Goal: Information Seeking & Learning: Learn about a topic

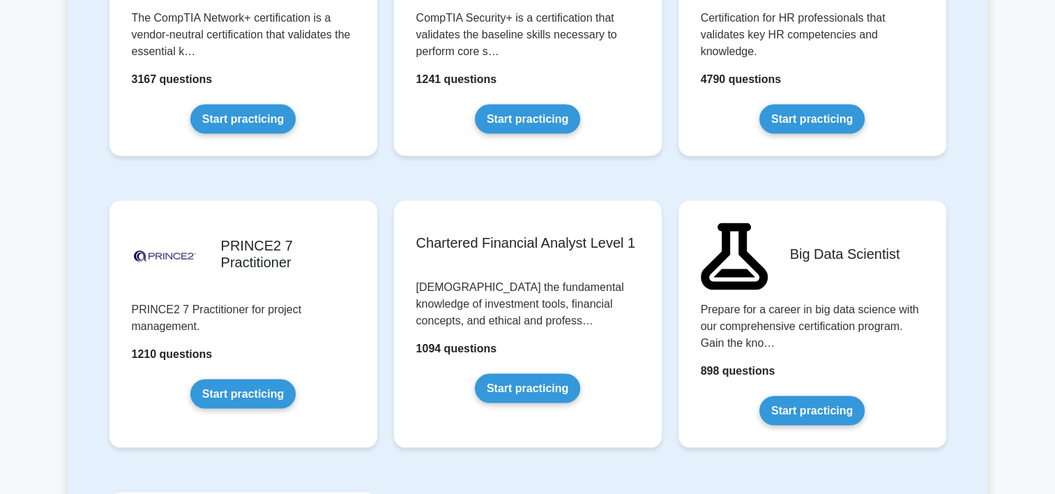
scroll to position [2777, 0]
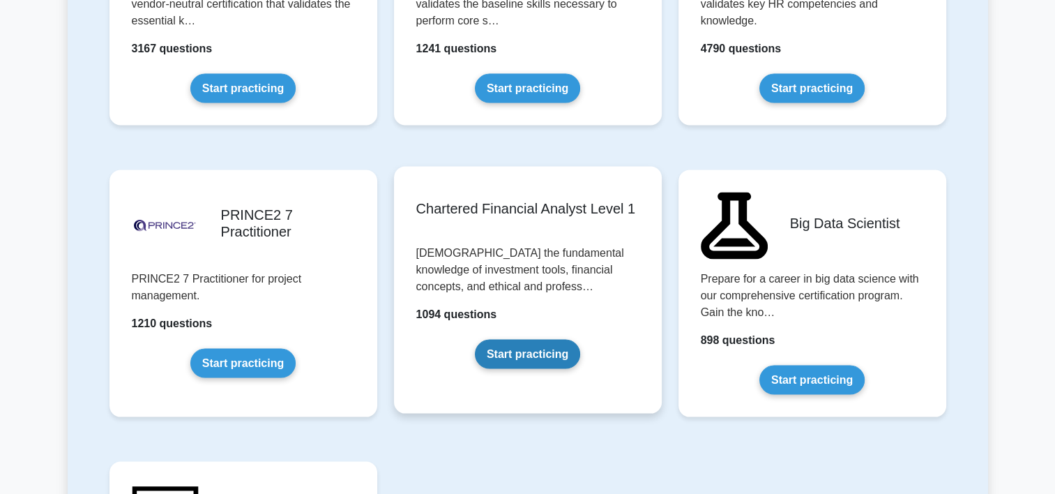
click at [535, 356] on link "Start practicing" at bounding box center [527, 353] width 105 height 29
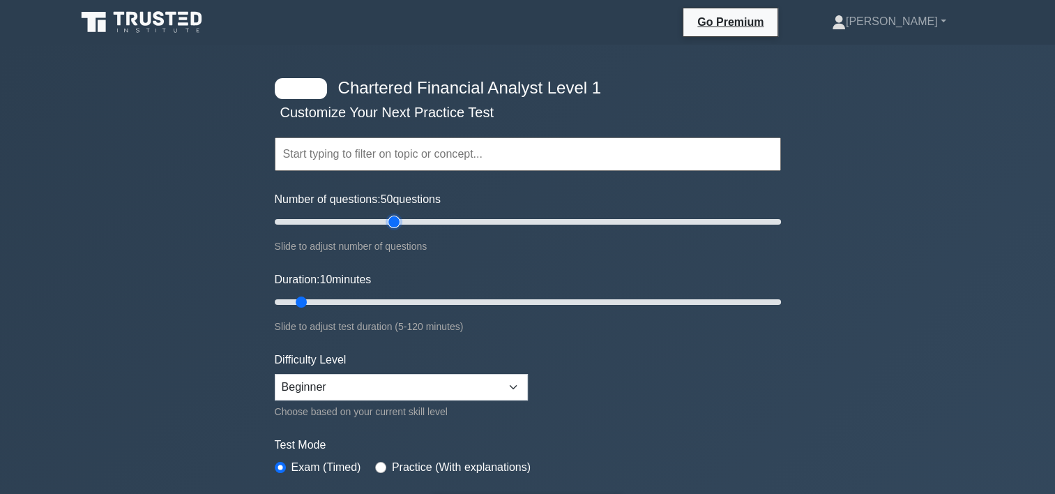
click at [397, 218] on input "Number of questions: 50 questions" at bounding box center [528, 221] width 506 height 17
type input "40"
click at [365, 220] on input "Number of questions: 40 questions" at bounding box center [528, 221] width 506 height 17
click at [445, 298] on input "Duration: 45 minutes" at bounding box center [528, 301] width 506 height 17
type input "50"
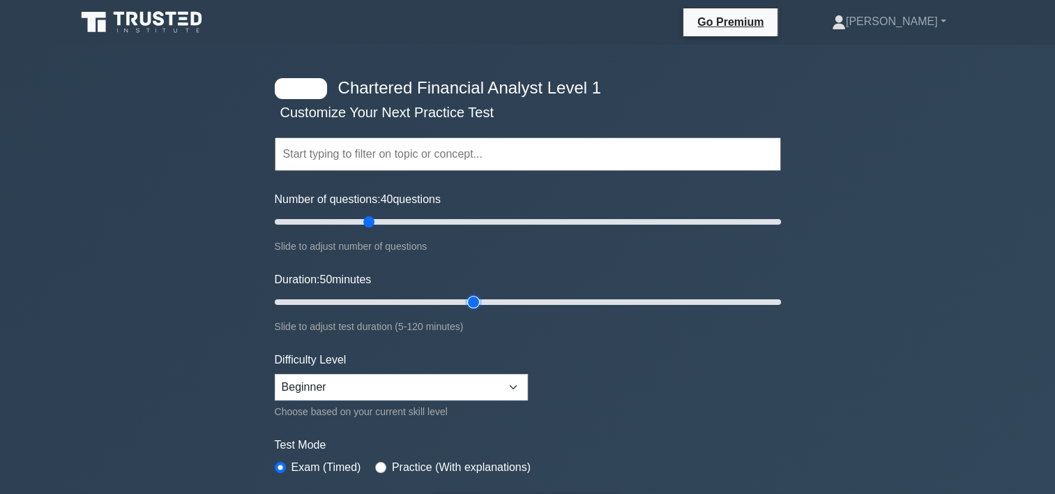
click at [466, 298] on input "Duration: 50 minutes" at bounding box center [528, 301] width 506 height 17
click at [451, 385] on select "Beginner Intermediate Expert" at bounding box center [401, 387] width 253 height 26
click at [275, 374] on select "Beginner Intermediate Expert" at bounding box center [401, 387] width 253 height 26
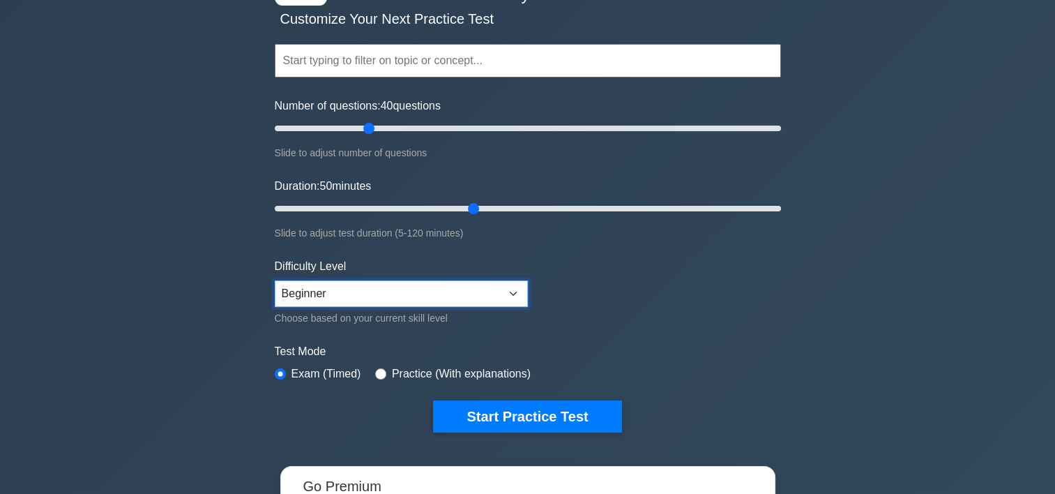
scroll to position [111, 0]
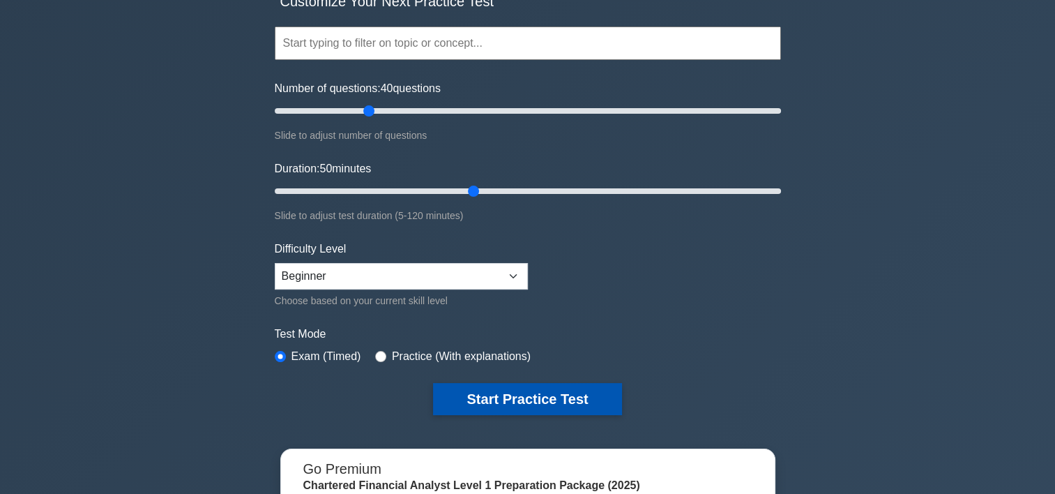
click at [516, 402] on button "Start Practice Test" at bounding box center [527, 399] width 188 height 32
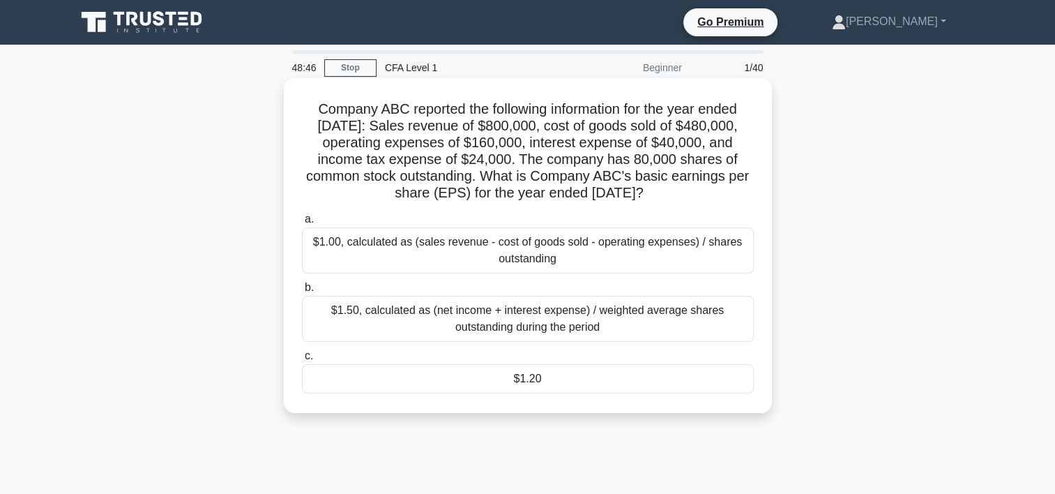
click at [542, 380] on div "$1.20" at bounding box center [528, 378] width 452 height 29
click at [302, 360] on input "c. $1.20" at bounding box center [302, 355] width 0 height 9
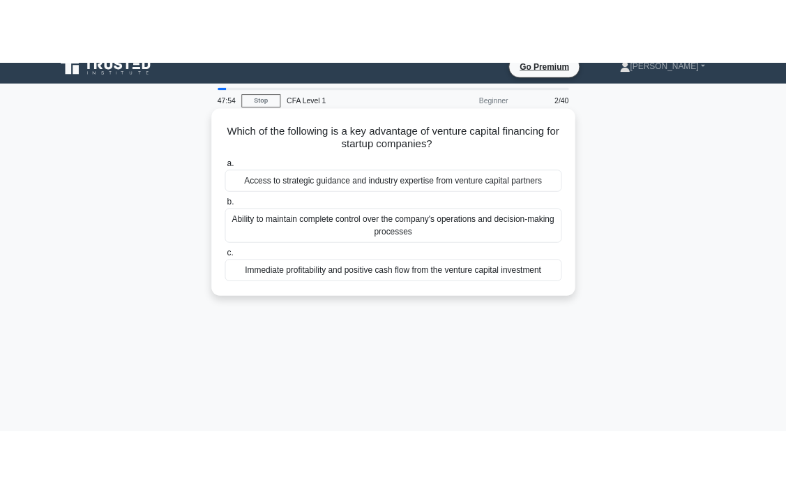
scroll to position [17, 0]
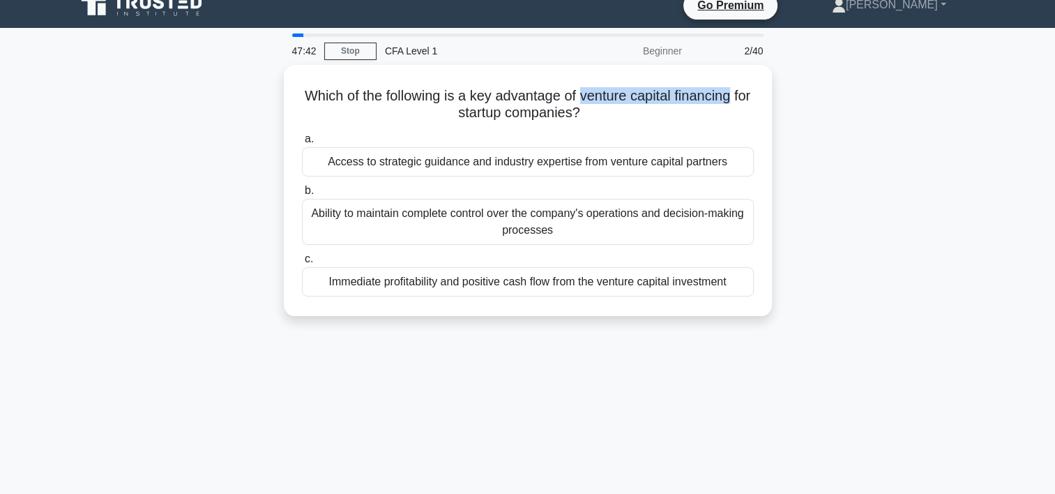
drag, startPoint x: 590, startPoint y: 95, endPoint x: 787, endPoint y: 93, distance: 196.6
click at [787, 93] on div "Which of the following is a key advantage of venture capital financing for star…" at bounding box center [528, 199] width 920 height 268
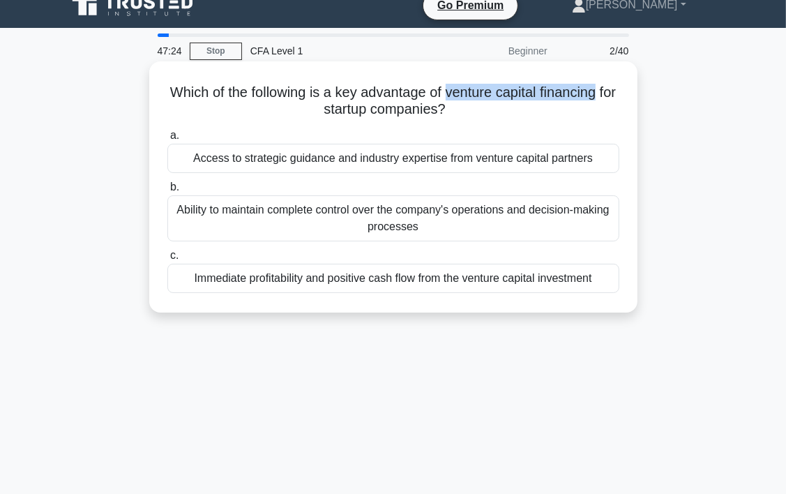
copy h5 "venture capital financing"
click at [556, 283] on div "Immediate profitability and positive cash flow from the venture capital investm…" at bounding box center [393, 278] width 452 height 29
click at [167, 260] on input "c. Immediate profitability and positive cash flow from the venture capital inve…" at bounding box center [167, 255] width 0 height 9
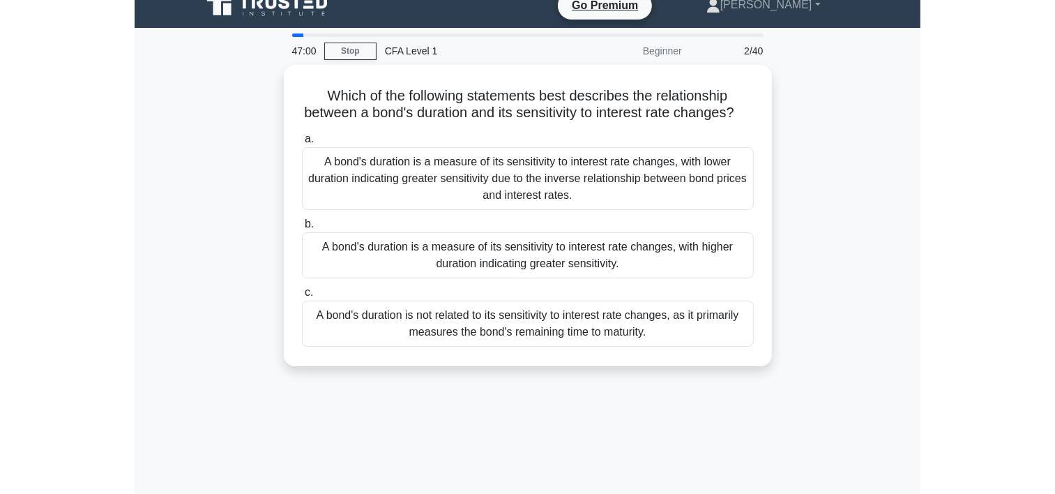
scroll to position [0, 0]
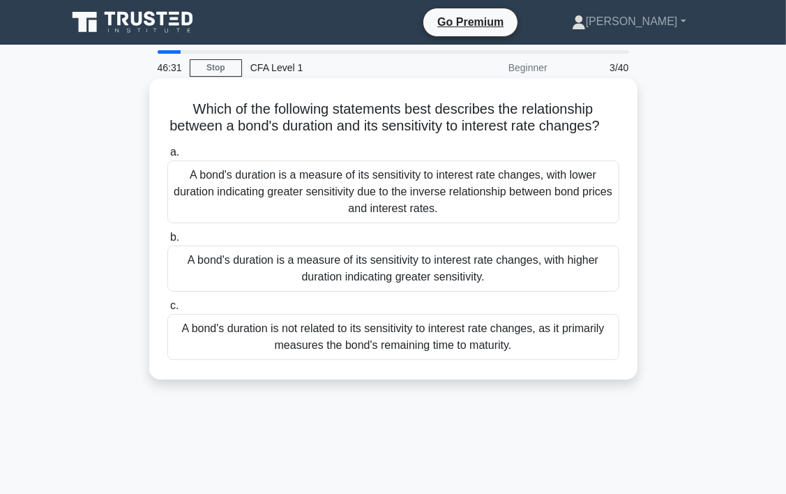
click at [529, 291] on div "A bond's duration is a measure of its sensitivity to interest rate changes, wit…" at bounding box center [393, 268] width 452 height 46
click at [167, 242] on input "b. A bond's duration is a measure of its sensitivity to interest rate changes, …" at bounding box center [167, 237] width 0 height 9
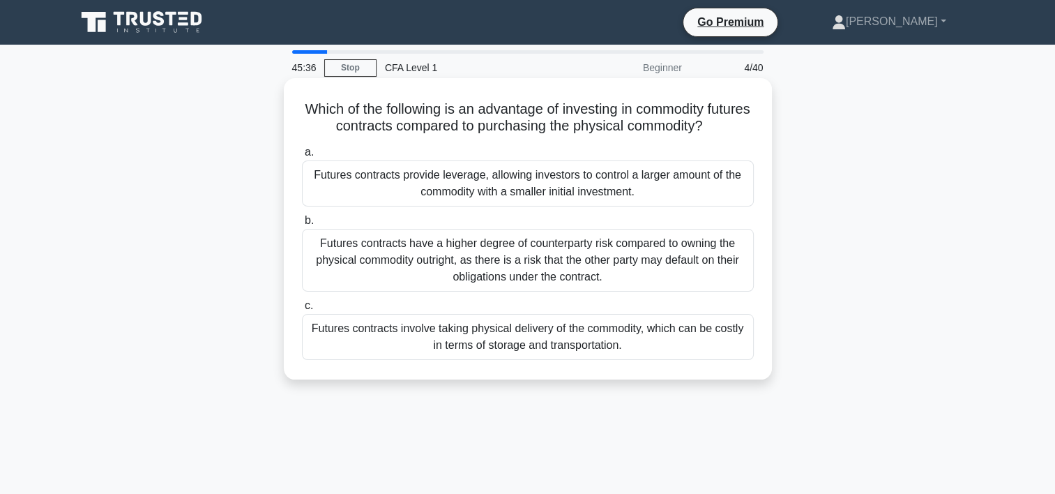
click at [535, 280] on div "Futures contracts have a higher degree of counterparty risk compared to owning …" at bounding box center [528, 260] width 452 height 63
click at [302, 225] on input "b. Futures contracts have a higher degree of counterparty risk compared to owni…" at bounding box center [302, 220] width 0 height 9
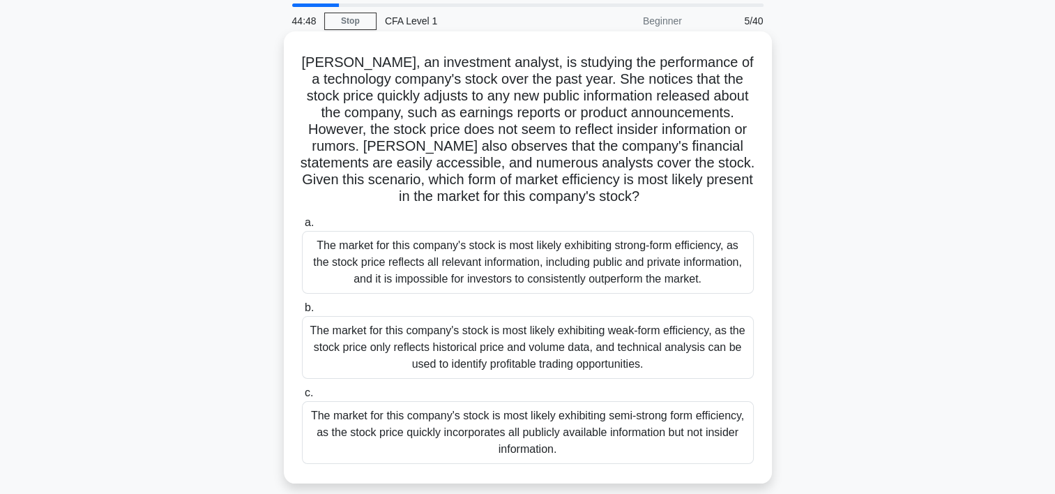
scroll to position [47, 0]
click at [655, 265] on div "The market for this company's stock is most likely exhibiting strong-form effic…" at bounding box center [528, 261] width 452 height 63
click at [302, 227] on input "a. The market for this company's stock is most likely exhibiting strong-form ef…" at bounding box center [302, 222] width 0 height 9
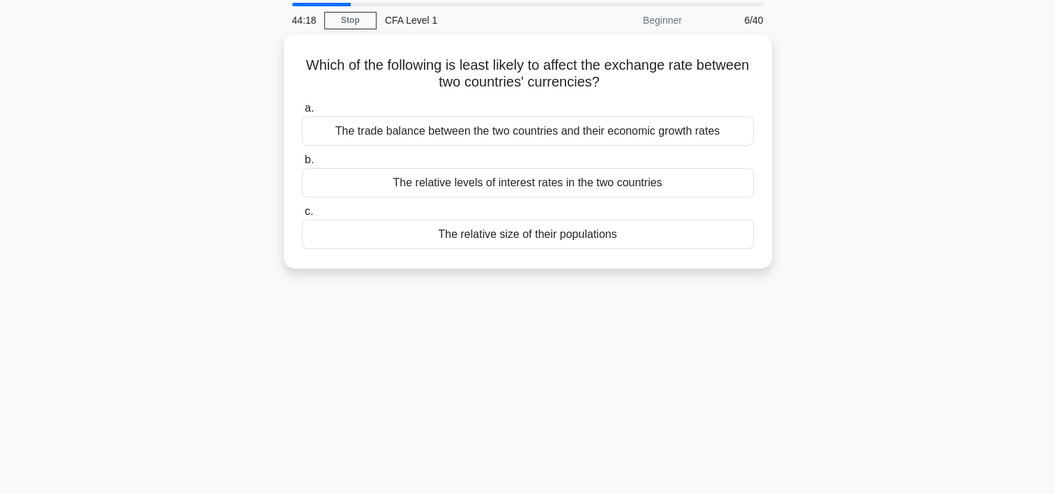
scroll to position [0, 0]
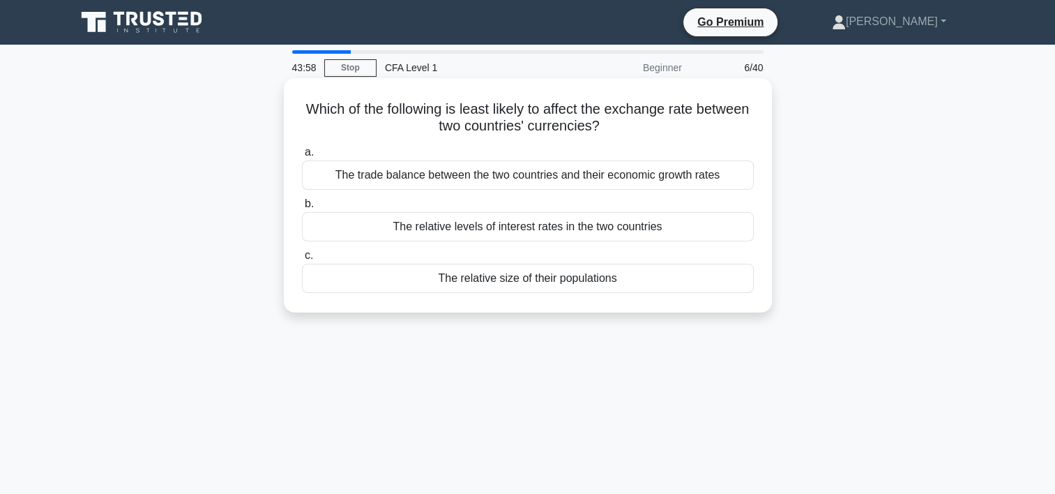
drag, startPoint x: 326, startPoint y: 109, endPoint x: 653, endPoint y: 122, distance: 327.2
click at [653, 122] on h5 "Which of the following is least likely to affect the exchange rate between two …" at bounding box center [527, 117] width 455 height 35
copy h5 "Which of the following is least likely to affect the exchange rate between two …"
click at [552, 81] on div "Which of the following is least likely to affect the exchange rate between two …" at bounding box center [528, 195] width 488 height 234
click at [499, 276] on div "The relative size of their populations" at bounding box center [528, 278] width 452 height 29
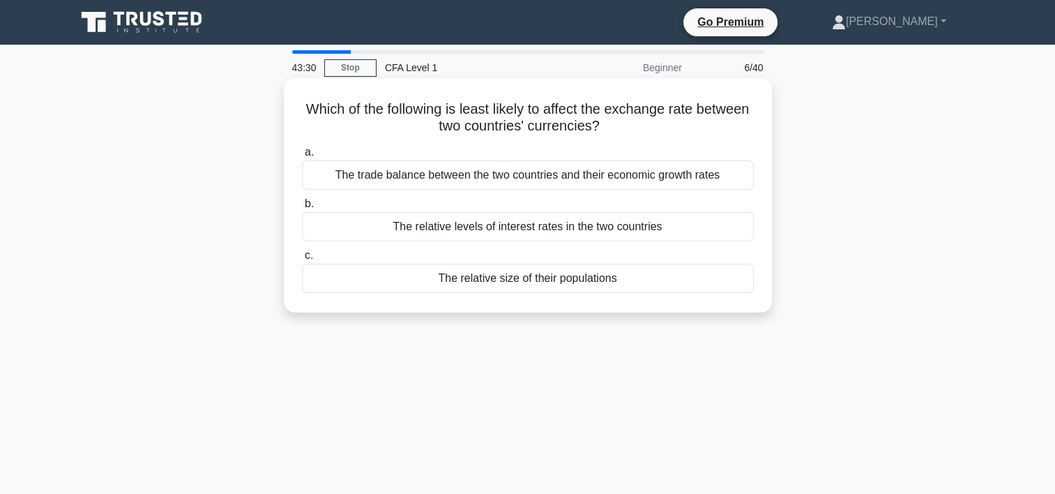
click at [302, 260] on input "c. The relative size of their populations" at bounding box center [302, 255] width 0 height 9
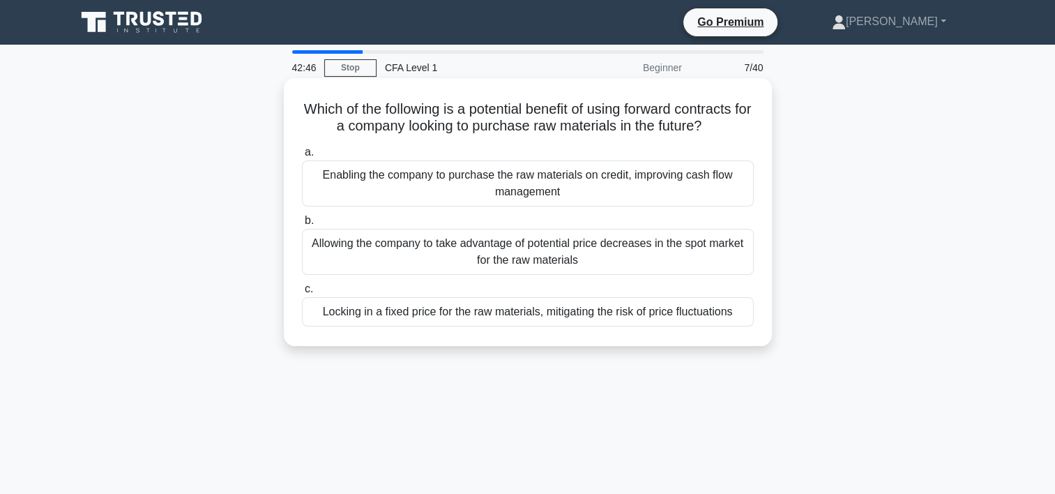
click at [535, 312] on div "Locking in a fixed price for the raw materials, mitigating the risk of price fl…" at bounding box center [528, 311] width 452 height 29
click at [302, 293] on input "c. Locking in a fixed price for the raw materials, mitigating the risk of price…" at bounding box center [302, 288] width 0 height 9
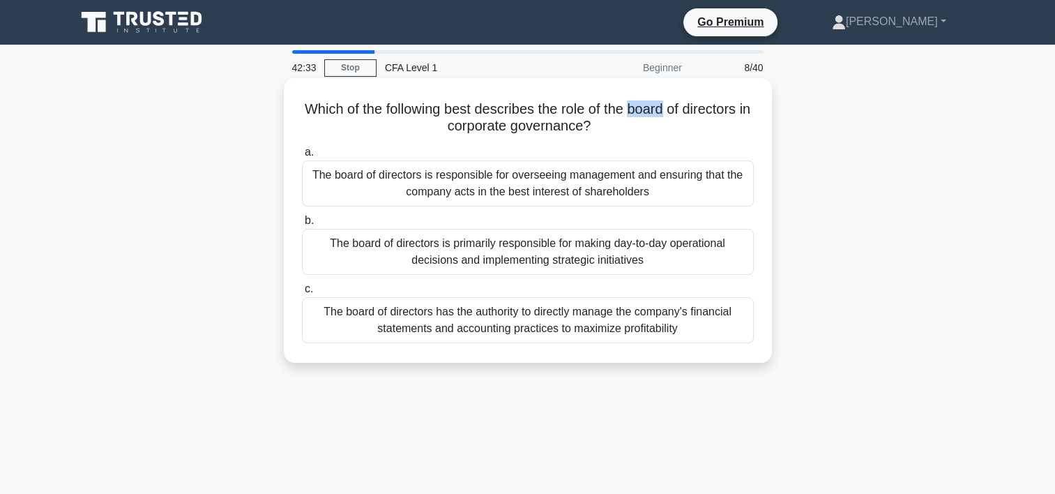
drag, startPoint x: 639, startPoint y: 111, endPoint x: 675, endPoint y: 116, distance: 36.7
click at [675, 116] on h5 "Which of the following best describes the role of the board of directors in cor…" at bounding box center [527, 117] width 455 height 35
copy h5 "board"
click at [480, 105] on h5 "Which of the following best describes the role of the board of directors in cor…" at bounding box center [527, 117] width 455 height 35
click at [566, 329] on div "The board of directors has the authority to directly manage the company's finan…" at bounding box center [528, 320] width 452 height 46
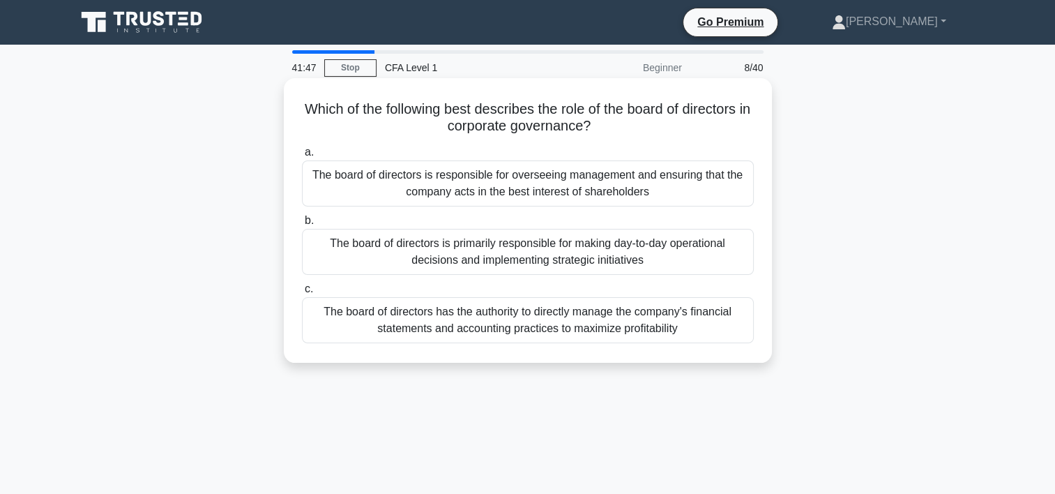
click at [302, 293] on input "c. The board of directors has the authority to directly manage the company's fi…" at bounding box center [302, 288] width 0 height 9
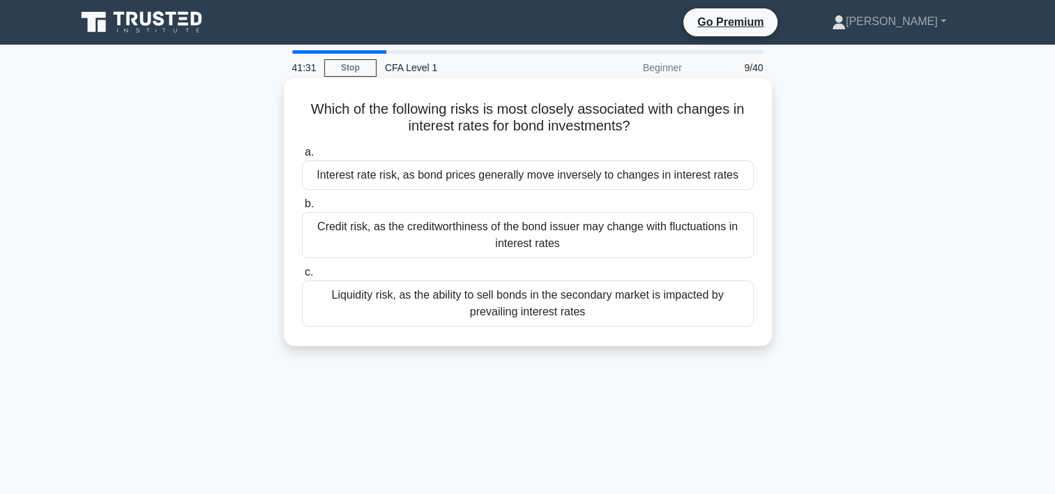
click at [536, 178] on div "Interest rate risk, as bond prices generally move inversely to changes in inter…" at bounding box center [528, 174] width 452 height 29
click at [302, 157] on input "a. Interest rate risk, as bond prices generally move inversely to changes in in…" at bounding box center [302, 152] width 0 height 9
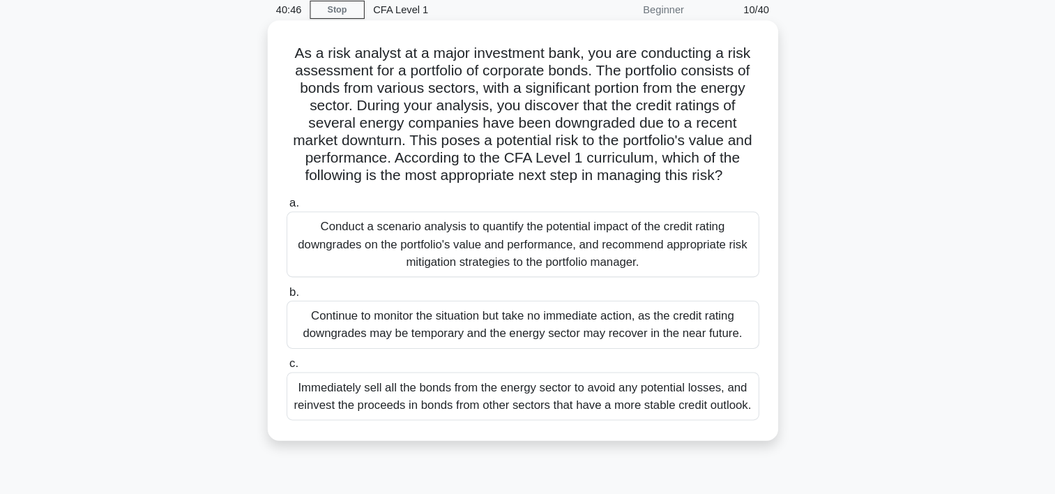
scroll to position [49, 0]
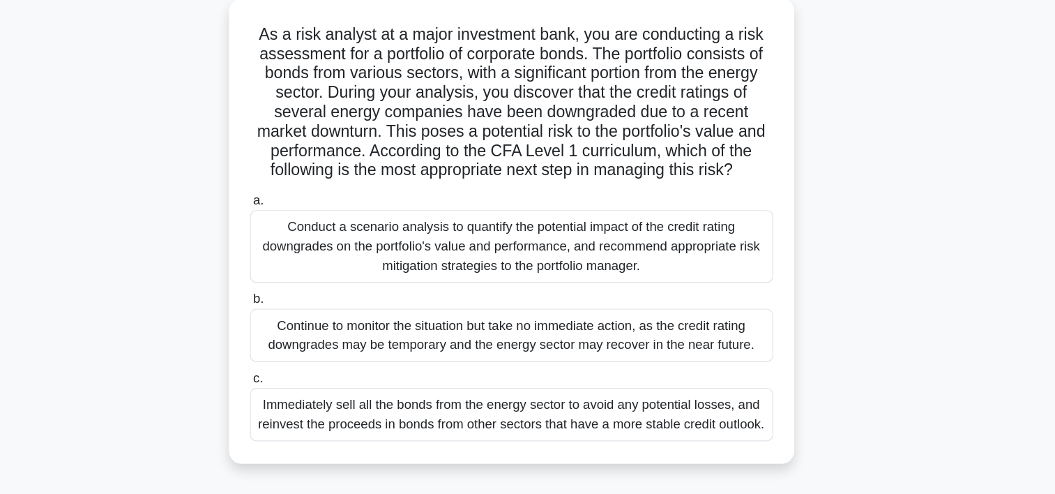
click at [634, 248] on div "Conduct a scenario analysis to quantify the potential impact of the credit rati…" at bounding box center [528, 243] width 452 height 63
click at [302, 208] on input "a. Conduct a scenario analysis to quantify the potential impact of the credit r…" at bounding box center [302, 203] width 0 height 9
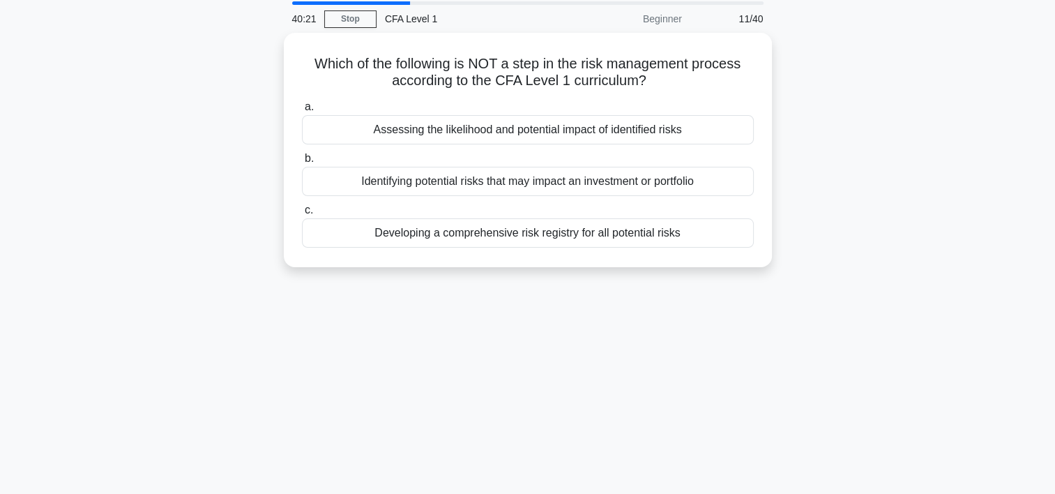
scroll to position [0, 0]
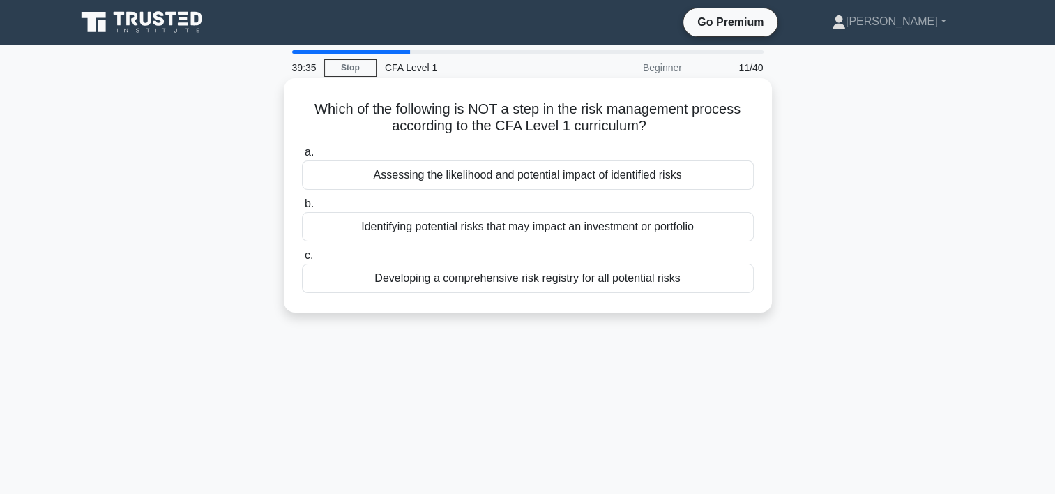
click at [509, 284] on div "Developing a comprehensive risk registry for all potential risks" at bounding box center [528, 278] width 452 height 29
click at [302, 260] on input "c. Developing a comprehensive risk registry for all potential risks" at bounding box center [302, 255] width 0 height 9
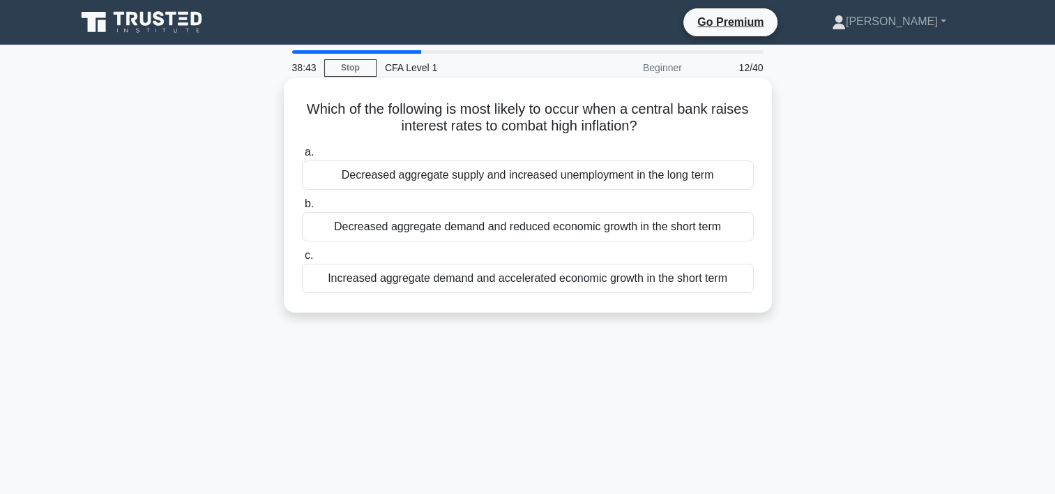
click at [591, 243] on div "a. Decreased aggregate supply and increased unemployment in the long term b. De…" at bounding box center [527, 218] width 468 height 155
click at [594, 227] on div "Decreased aggregate demand and reduced economic growth in the short term" at bounding box center [528, 226] width 452 height 29
click at [302, 208] on input "b. Decreased aggregate demand and reduced economic growth in the short term" at bounding box center [302, 203] width 0 height 9
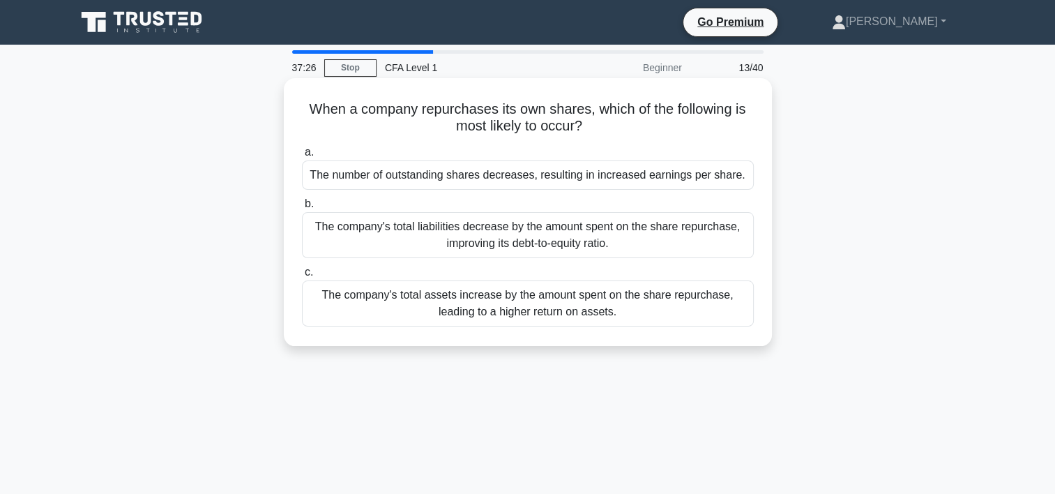
click at [549, 185] on div "The number of outstanding shares decreases, resulting in increased earnings per…" at bounding box center [528, 174] width 452 height 29
click at [302, 157] on input "a. The number of outstanding shares decreases, resulting in increased earnings …" at bounding box center [302, 152] width 0 height 9
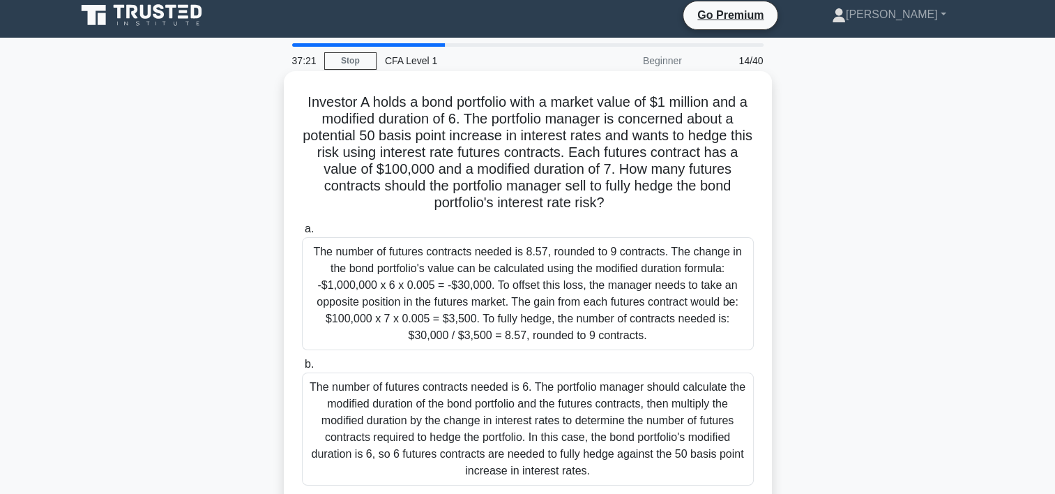
scroll to position [8, 0]
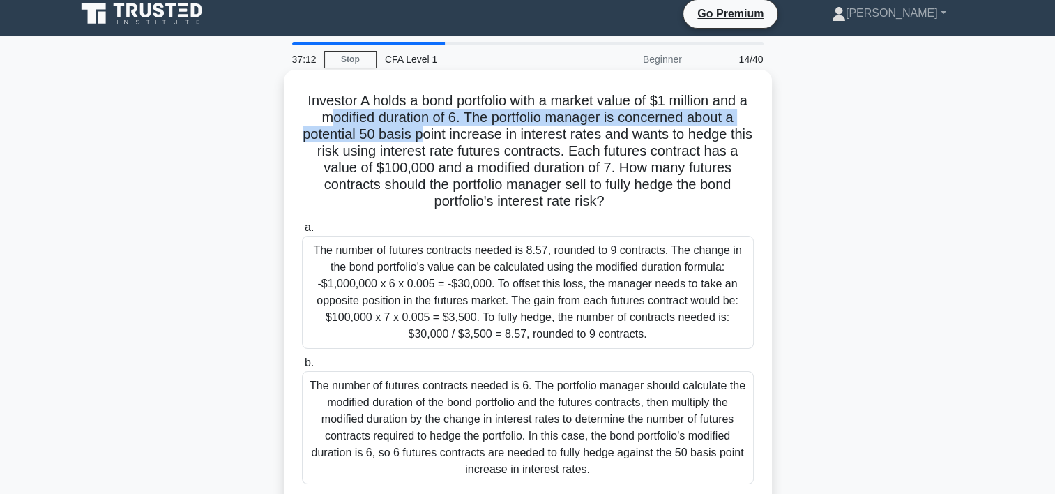
drag, startPoint x: 328, startPoint y: 119, endPoint x: 431, endPoint y: 127, distance: 102.8
click at [431, 127] on h5 "Investor A holds a bond portfolio with a market value of $1 million and a modif…" at bounding box center [527, 151] width 455 height 119
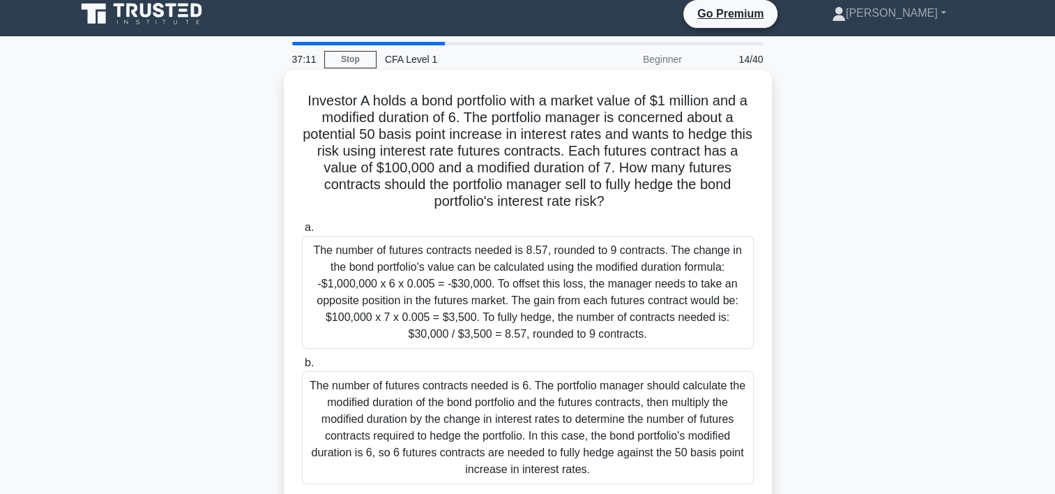
drag, startPoint x: 431, startPoint y: 127, endPoint x: 441, endPoint y: 134, distance: 12.0
drag, startPoint x: 441, startPoint y: 134, endPoint x: 420, endPoint y: 128, distance: 21.8
click at [420, 128] on h5 "Investor A holds a bond portfolio with a market value of $1 million and a modif…" at bounding box center [527, 151] width 455 height 119
drag, startPoint x: 365, startPoint y: 139, endPoint x: 405, endPoint y: 142, distance: 40.5
click at [405, 142] on h5 "Investor A holds a bond portfolio with a market value of $1 million and a modif…" at bounding box center [527, 151] width 455 height 119
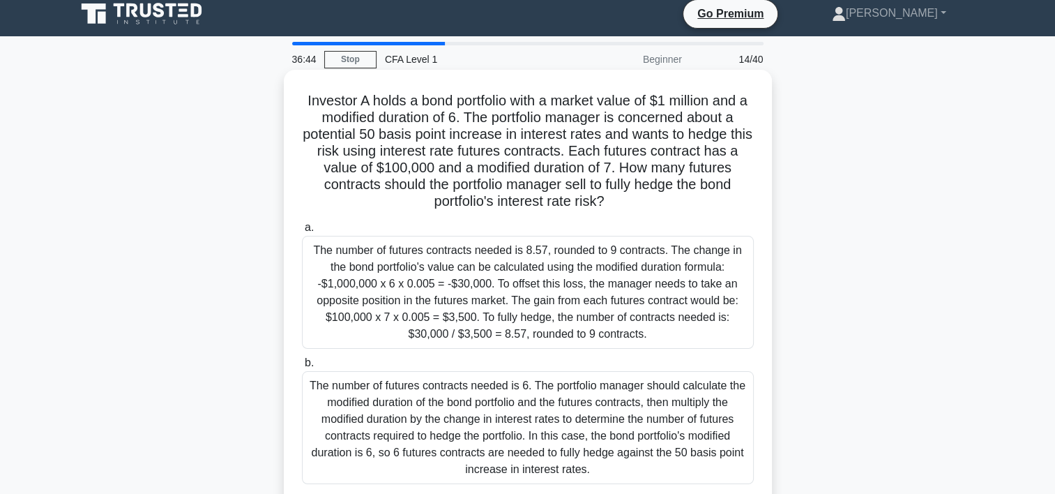
drag, startPoint x: 405, startPoint y: 142, endPoint x: 376, endPoint y: 157, distance: 32.7
click at [376, 157] on h5 "Investor A holds a bond portfolio with a market value of $1 million and a modif…" at bounding box center [527, 151] width 455 height 119
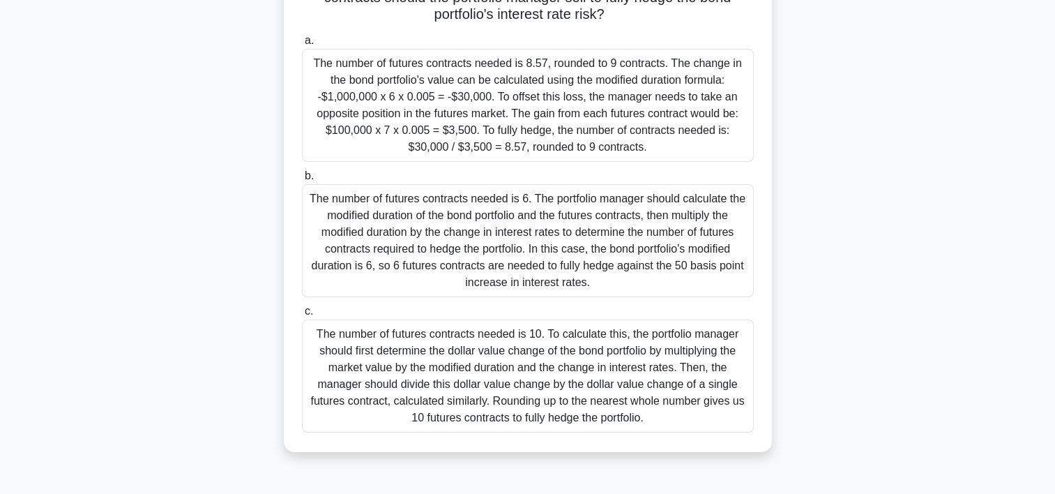
scroll to position [173, 0]
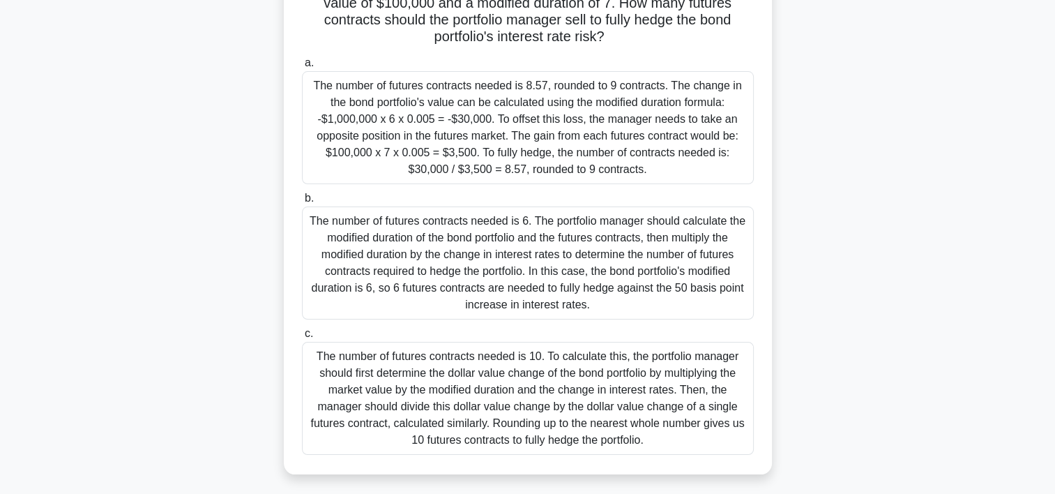
click at [595, 155] on div "The number of futures contracts needed is 8.57, rounded to 9 contracts. The cha…" at bounding box center [528, 127] width 452 height 113
click at [302, 68] on input "a. The number of futures contracts needed is 8.57, rounded to 9 contracts. The …" at bounding box center [302, 63] width 0 height 9
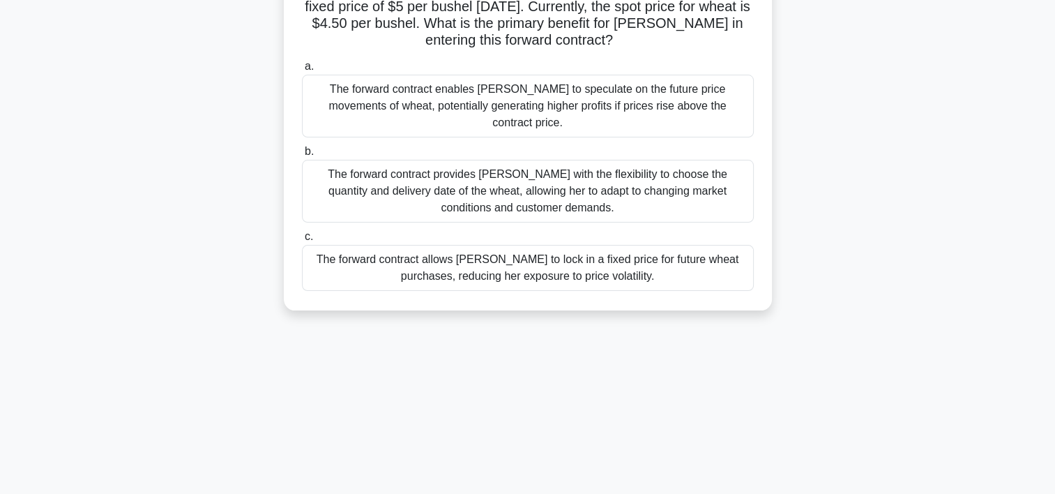
scroll to position [0, 0]
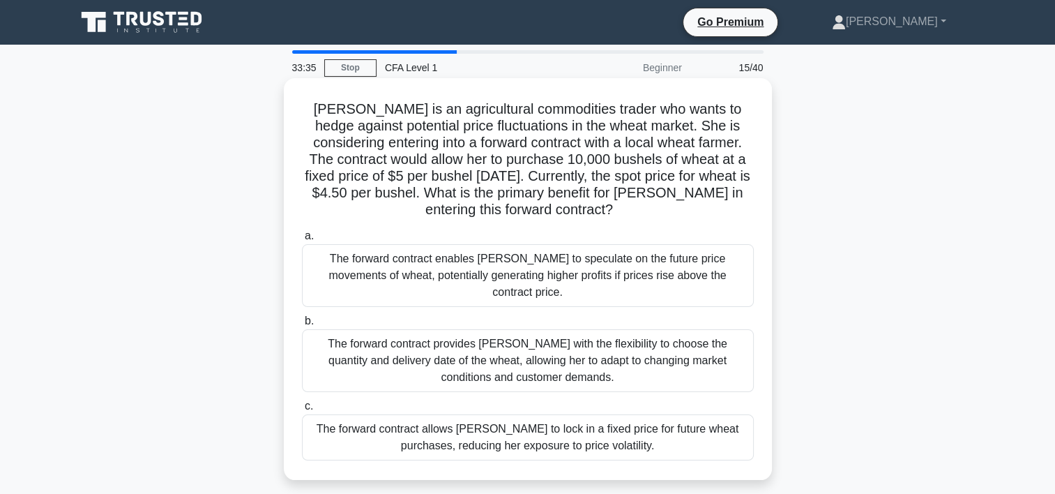
click at [628, 270] on div "The forward contract enables Sarah to speculate on the future price movements o…" at bounding box center [528, 275] width 452 height 63
click at [302, 241] on input "a. The forward contract enables Sarah to speculate on the future price movement…" at bounding box center [302, 235] width 0 height 9
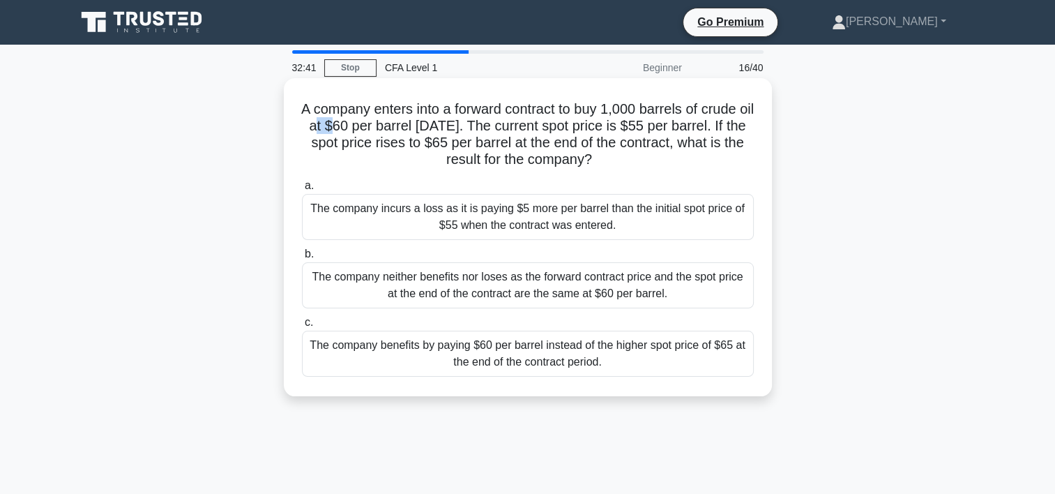
drag, startPoint x: 345, startPoint y: 125, endPoint x: 358, endPoint y: 128, distance: 13.4
click at [358, 128] on h5 "A company enters into a forward contract to buy 1,000 barrels of crude oil at $…" at bounding box center [527, 134] width 455 height 68
drag, startPoint x: 358, startPoint y: 128, endPoint x: 405, endPoint y: 162, distance: 58.3
drag, startPoint x: 405, startPoint y: 162, endPoint x: 371, endPoint y: 169, distance: 34.9
click at [371, 169] on h5 "A company enters into a forward contract to buy 1,000 barrels of crude oil at $…" at bounding box center [527, 134] width 455 height 68
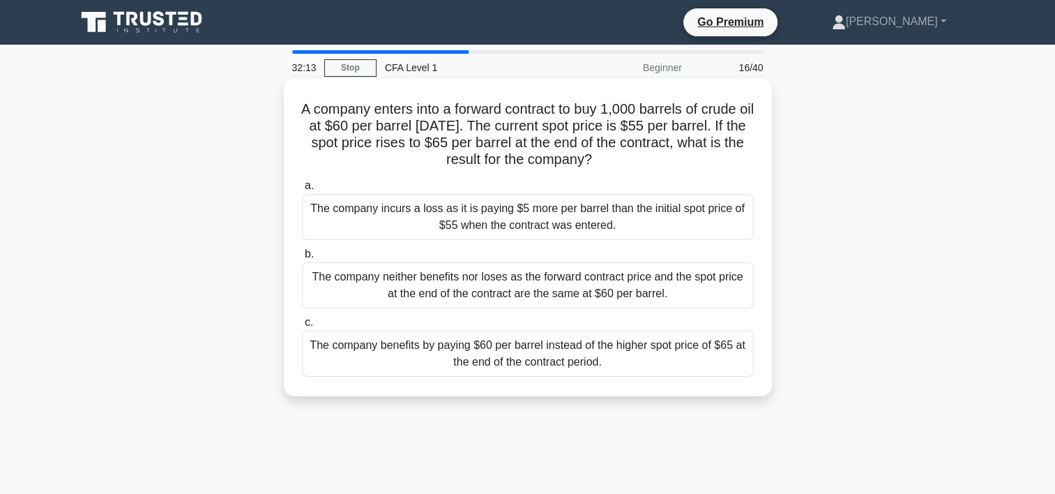
click at [447, 351] on div "The company benefits by paying $60 per barrel instead of the higher spot price …" at bounding box center [528, 353] width 452 height 46
click at [302, 327] on input "c. The company benefits by paying $60 per barrel instead of the higher spot pri…" at bounding box center [302, 322] width 0 height 9
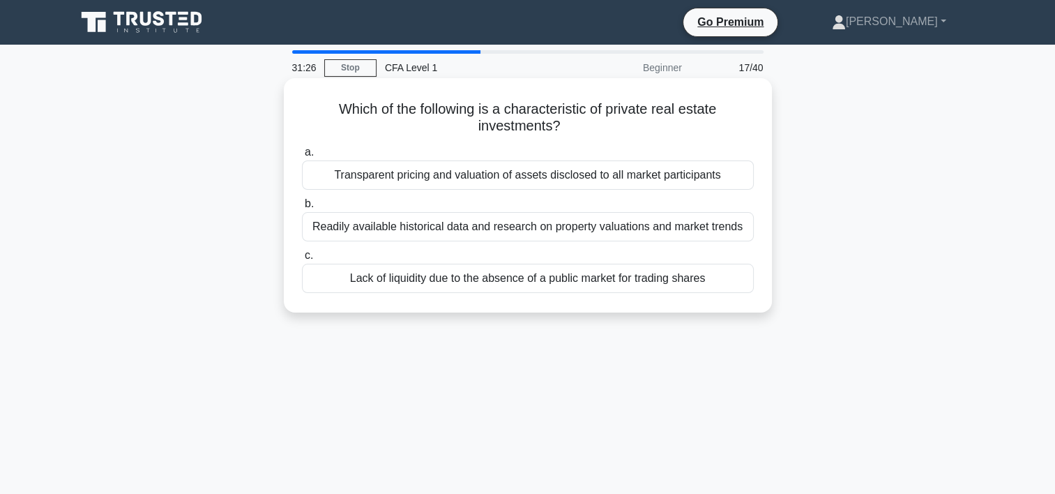
click at [472, 284] on div "Lack of liquidity due to the absence of a public market for trading shares" at bounding box center [528, 278] width 452 height 29
click at [302, 260] on input "c. Lack of liquidity due to the absence of a public market for trading shares" at bounding box center [302, 255] width 0 height 9
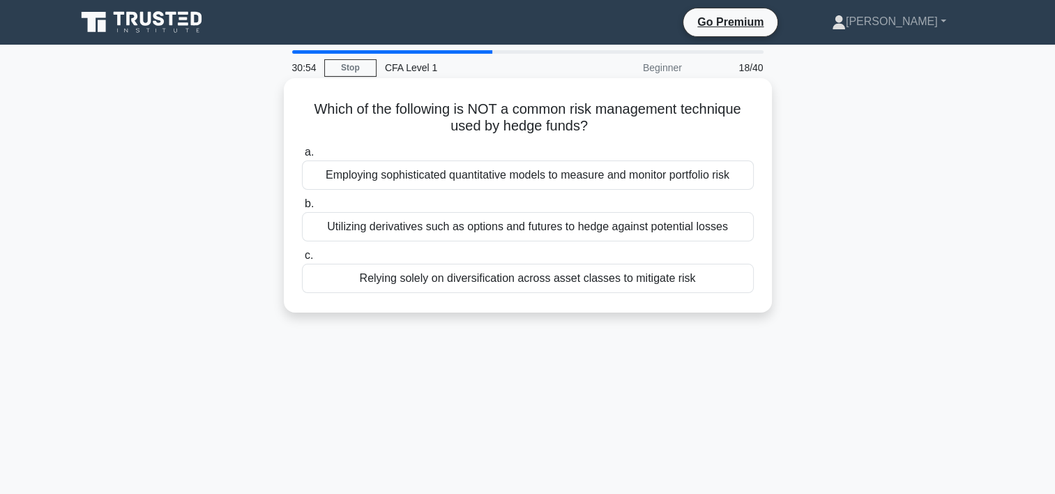
click at [398, 178] on div "Employing sophisticated quantitative models to measure and monitor portfolio ri…" at bounding box center [528, 174] width 452 height 29
click at [302, 157] on input "a. Employing sophisticated quantitative models to measure and monitor portfolio…" at bounding box center [302, 152] width 0 height 9
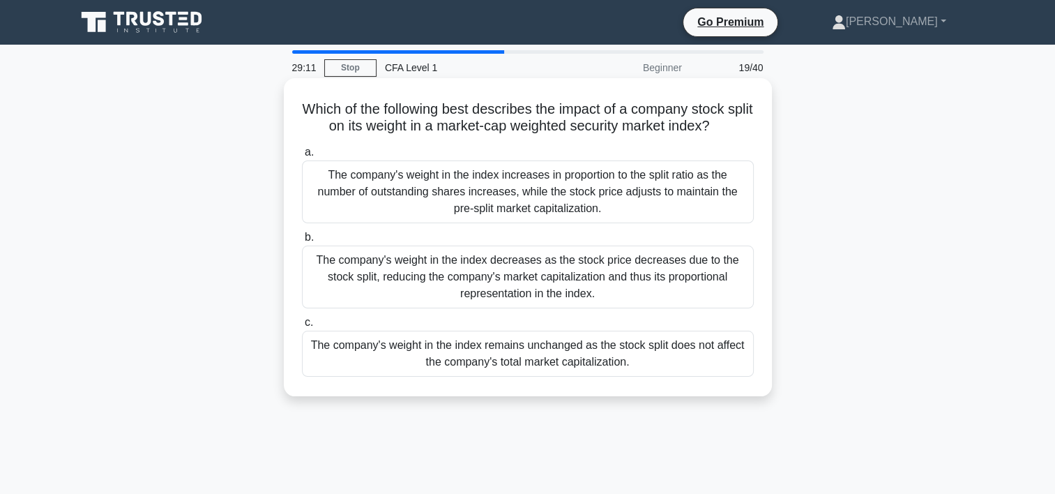
click at [498, 346] on div "The company's weight in the index remains unchanged as the stock split does not…" at bounding box center [528, 353] width 452 height 46
click at [302, 327] on input "c. The company's weight in the index remains unchanged as the stock split does …" at bounding box center [302, 322] width 0 height 9
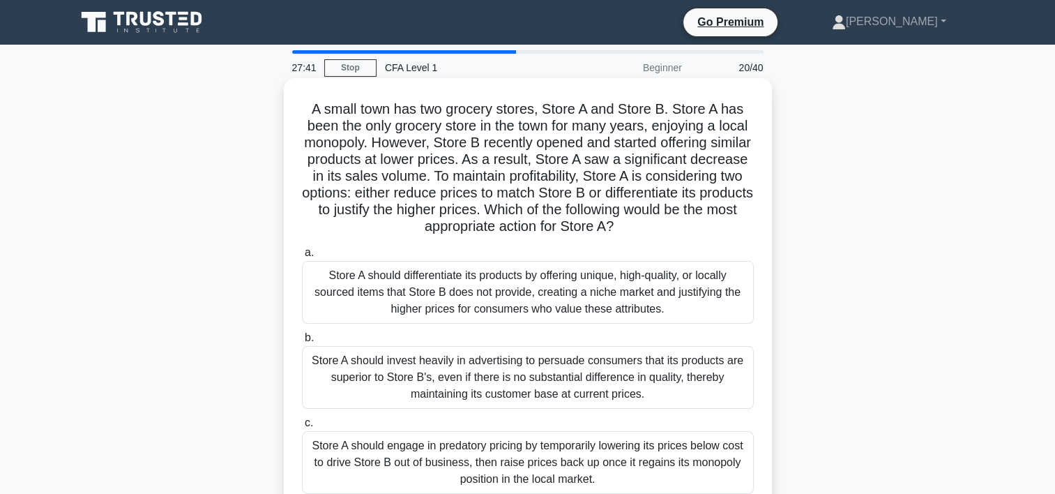
click at [570, 293] on div "Store A should differentiate its products by offering unique, high-quality, or …" at bounding box center [528, 292] width 452 height 63
click at [302, 257] on input "a. Store A should differentiate its products by offering unique, high-quality, …" at bounding box center [302, 252] width 0 height 9
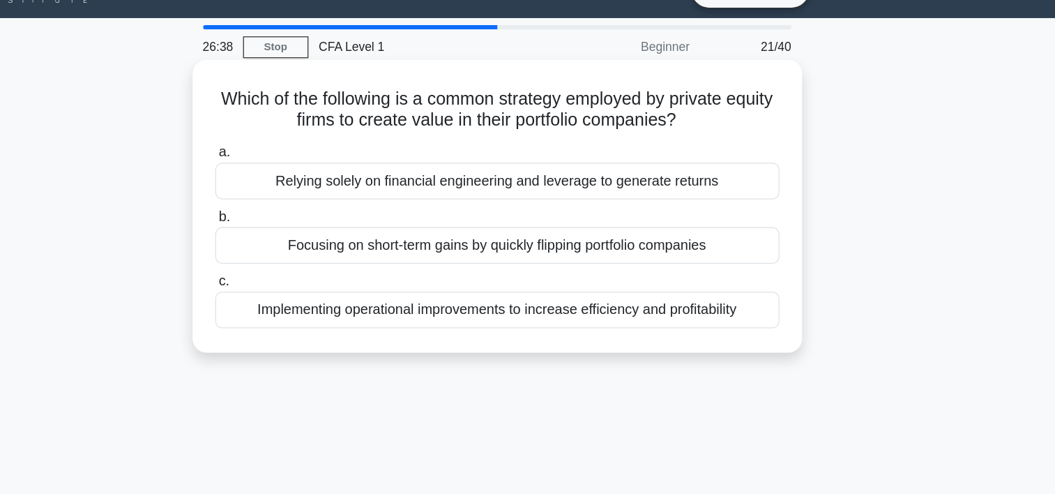
click at [584, 184] on div "Relying solely on financial engineering and leverage to generate returns" at bounding box center [528, 174] width 452 height 29
click at [302, 157] on input "a. Relying solely on financial engineering and leverage to generate returns" at bounding box center [302, 152] width 0 height 9
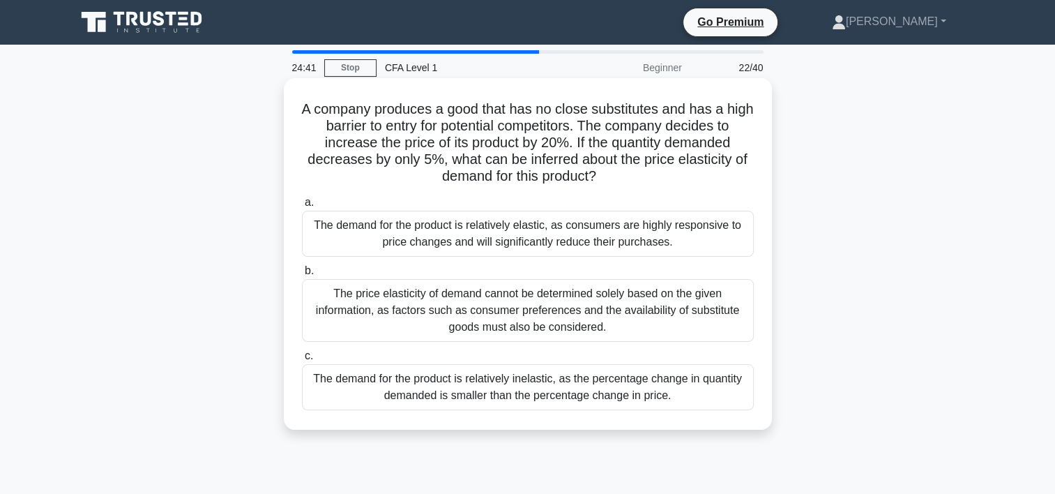
click at [499, 243] on div "The demand for the product is relatively elastic, as consumers are highly respo…" at bounding box center [528, 234] width 452 height 46
click at [302, 207] on input "a. The demand for the product is relatively elastic, as consumers are highly re…" at bounding box center [302, 202] width 0 height 9
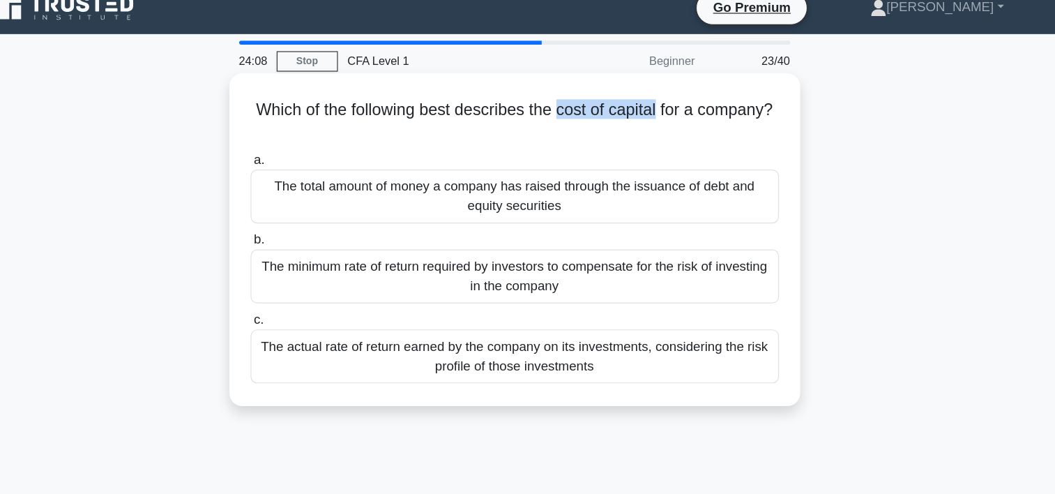
drag, startPoint x: 599, startPoint y: 109, endPoint x: 687, endPoint y: 116, distance: 88.8
click at [687, 116] on h5 "Which of the following best describes the cost of capital for a company? .spinn…" at bounding box center [527, 117] width 455 height 35
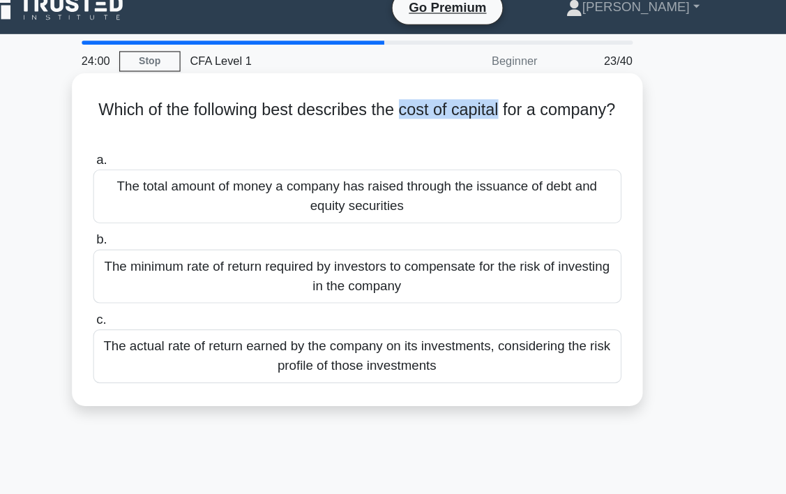
copy h5 "cost of capital"
click at [592, 252] on div "The minimum rate of return required by investors to compensate for the risk of …" at bounding box center [393, 252] width 452 height 46
click at [167, 225] on input "b. The minimum rate of return required by investors to compensate for the risk …" at bounding box center [167, 220] width 0 height 9
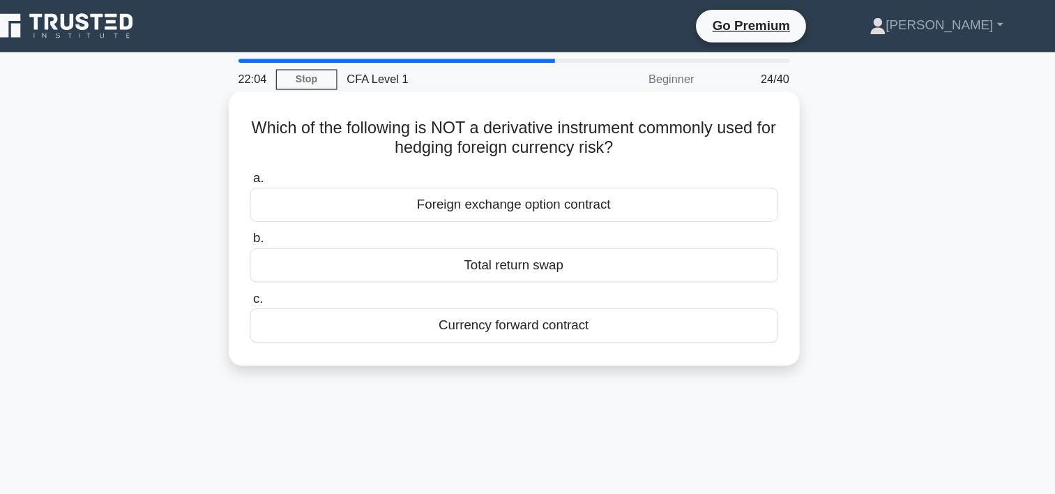
click at [560, 231] on div "Total return swap" at bounding box center [528, 226] width 452 height 29
click at [302, 208] on input "b. Total return swap" at bounding box center [302, 203] width 0 height 9
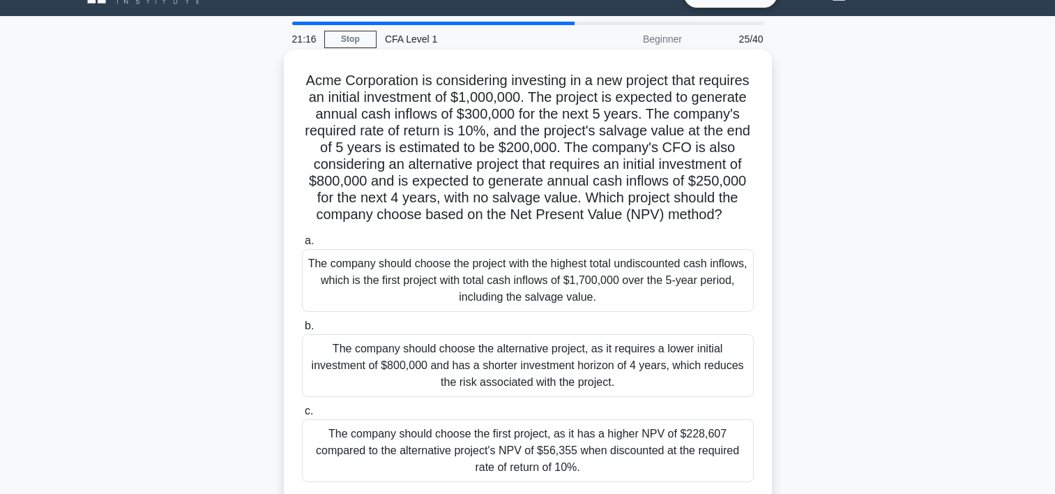
scroll to position [30, 0]
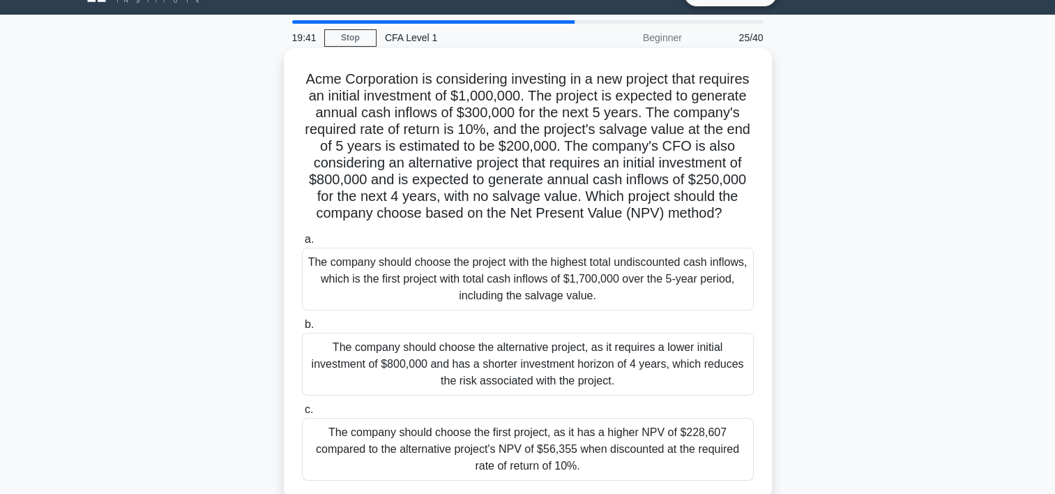
click at [505, 457] on div "The company should choose the first project, as it has a higher NPV of $228,607…" at bounding box center [528, 449] width 452 height 63
click at [302, 414] on input "c. The company should choose the first project, as it has a higher NPV of $228,…" at bounding box center [302, 409] width 0 height 9
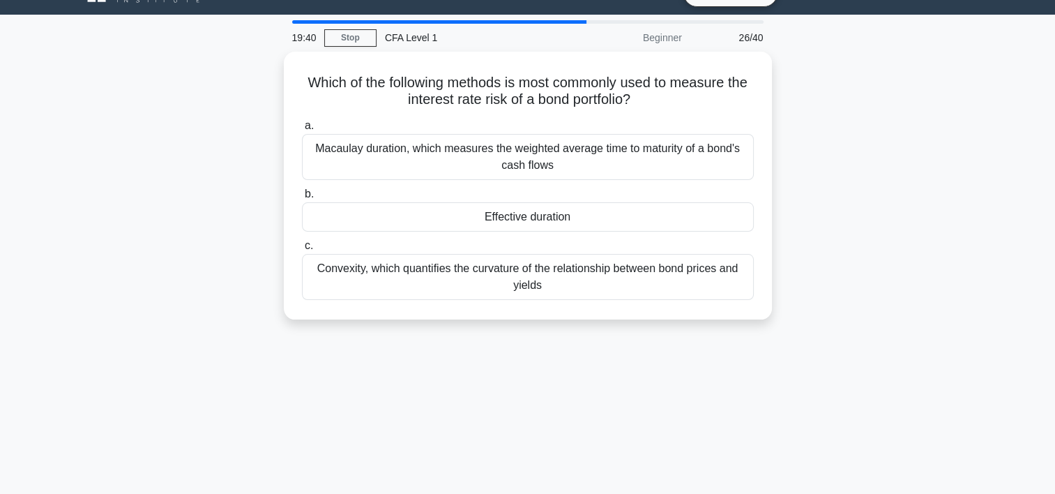
scroll to position [0, 0]
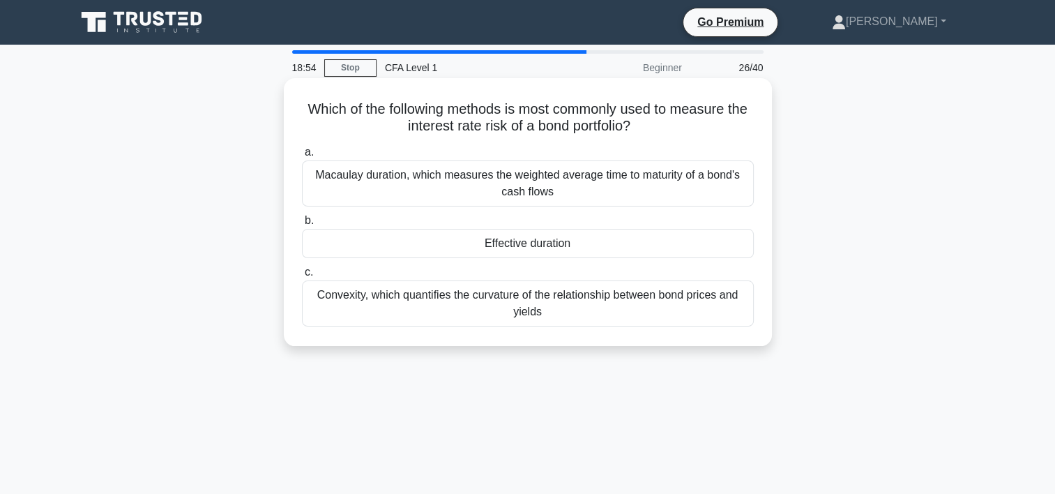
click at [425, 314] on div "Convexity, which quantifies the curvature of the relationship between bond pric…" at bounding box center [528, 303] width 452 height 46
click at [302, 277] on input "c. Convexity, which quantifies the curvature of the relationship between bond p…" at bounding box center [302, 272] width 0 height 9
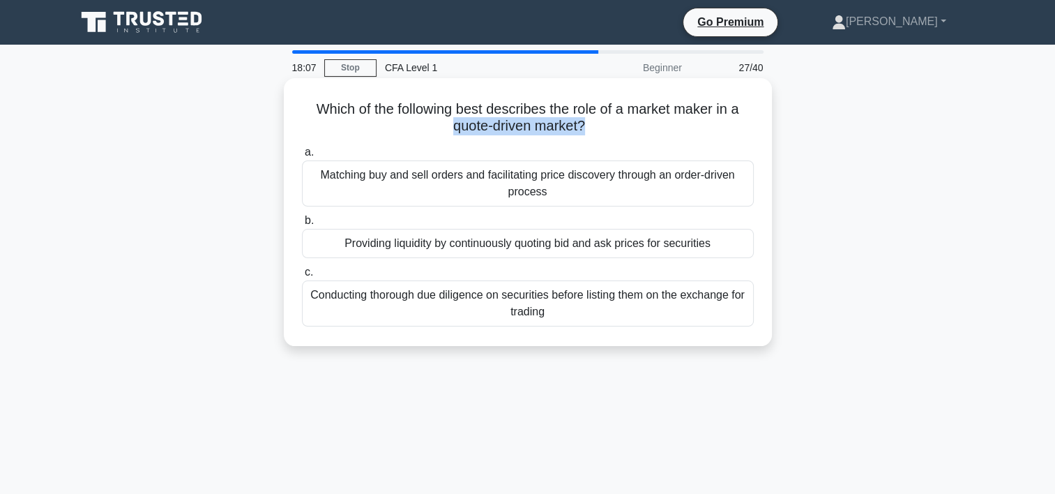
drag, startPoint x: 449, startPoint y: 130, endPoint x: 586, endPoint y: 133, distance: 136.7
click at [586, 133] on h5 "Which of the following best describes the role of a market maker in a quote-dri…" at bounding box center [527, 117] width 455 height 35
copy h5 "quote-driven market?"
click at [508, 251] on div "Providing liquidity by continuously quoting bid and ask prices for securities" at bounding box center [528, 243] width 452 height 29
click at [302, 225] on input "b. Providing liquidity by continuously quoting bid and ask prices for securities" at bounding box center [302, 220] width 0 height 9
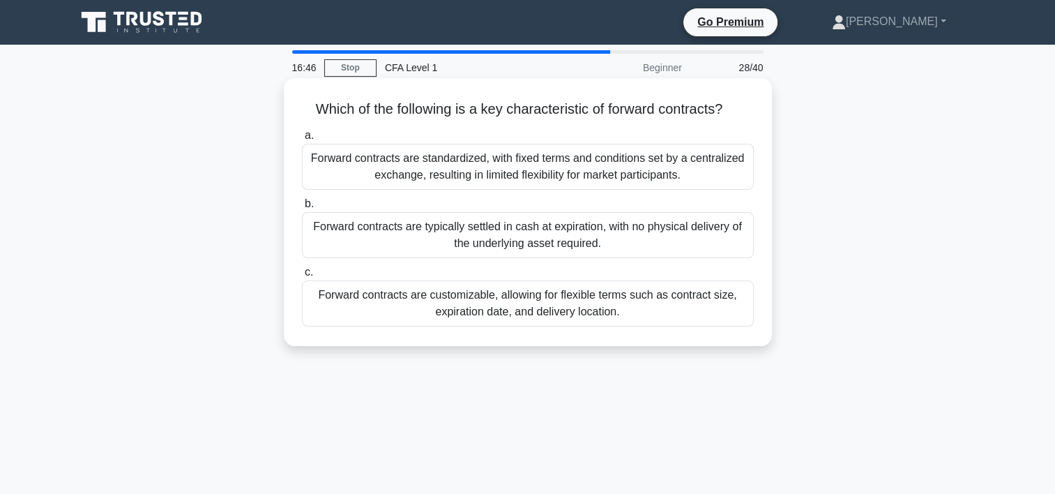
click at [513, 146] on div "Forward contracts are standardized, with fixed terms and conditions set by a ce…" at bounding box center [528, 167] width 452 height 46
click at [302, 140] on input "a. Forward contracts are standardized, with fixed terms and conditions set by a…" at bounding box center [302, 135] width 0 height 9
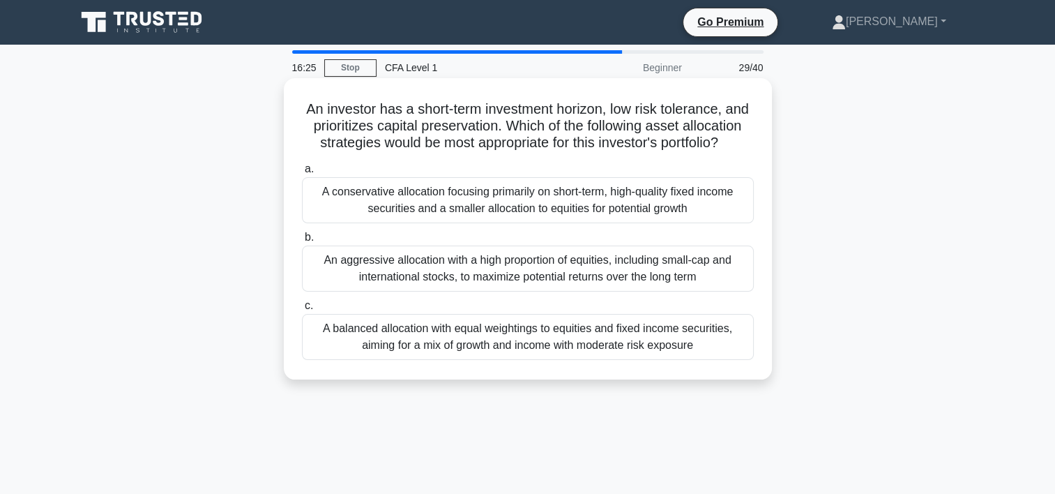
click at [662, 218] on div "A conservative allocation focusing primarily on short-term, high-quality fixed …" at bounding box center [528, 200] width 452 height 46
click at [302, 174] on input "a. A conservative allocation focusing primarily on short-term, high-quality fix…" at bounding box center [302, 169] width 0 height 9
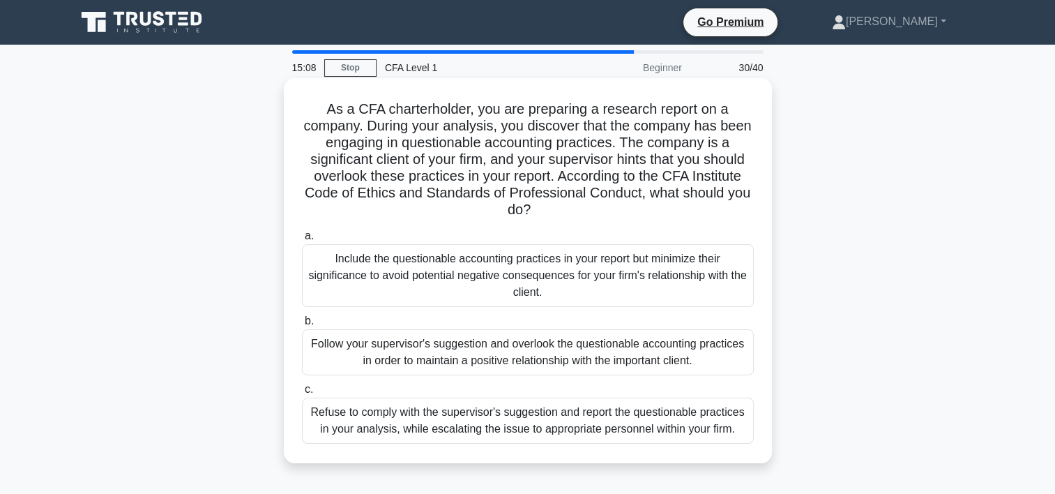
click at [495, 356] on div "Follow your supervisor's suggestion and overlook the questionable accounting pr…" at bounding box center [528, 352] width 452 height 46
click at [302, 326] on input "b. Follow your supervisor's suggestion and overlook the questionable accounting…" at bounding box center [302, 320] width 0 height 9
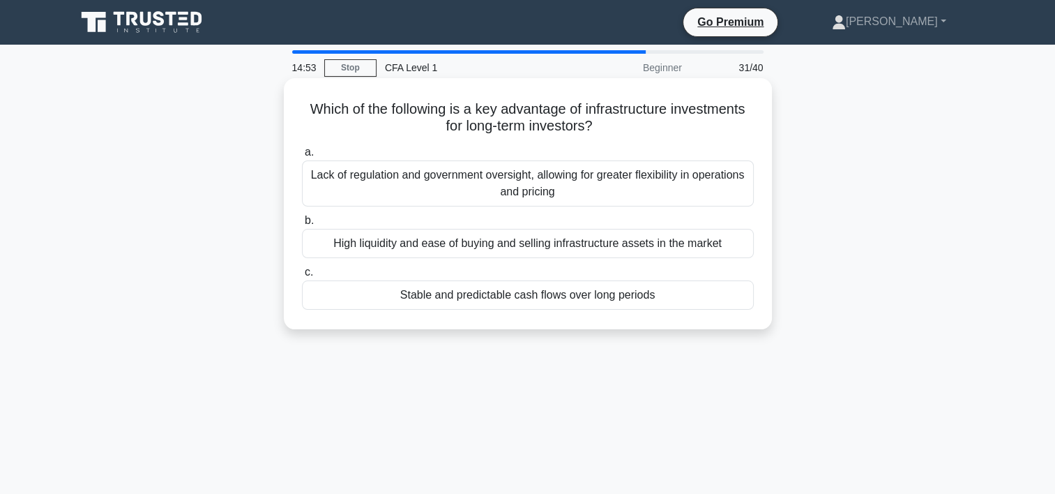
click at [471, 291] on div "Stable and predictable cash flows over long periods" at bounding box center [528, 294] width 452 height 29
click at [302, 277] on input "c. Stable and predictable cash flows over long periods" at bounding box center [302, 272] width 0 height 9
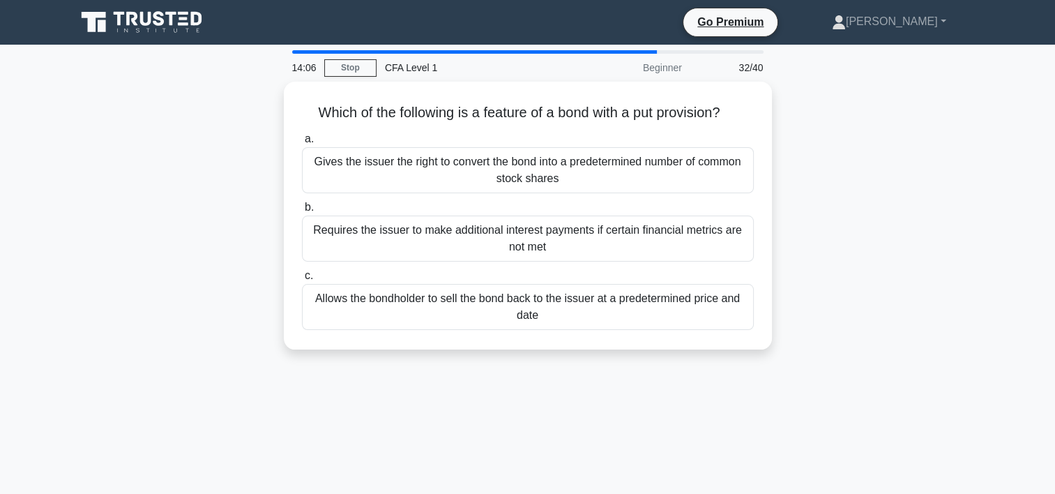
drag, startPoint x: 735, startPoint y: 1, endPoint x: 708, endPoint y: 59, distance: 63.6
click at [708, 59] on div "32/40" at bounding box center [731, 68] width 82 height 28
drag, startPoint x: 781, startPoint y: 2, endPoint x: 798, endPoint y: 464, distance: 462.5
click at [798, 464] on div "13:46 Stop CFA Level 1 Beginner 32/40 Which of the following is a feature of a …" at bounding box center [528, 398] width 920 height 697
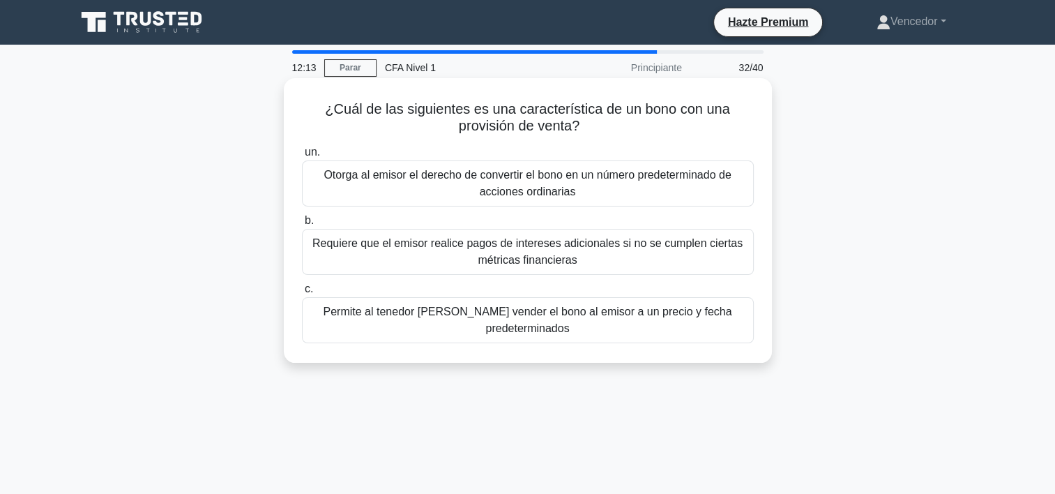
click at [625, 245] on div "Requiere que el emisor realice pagos de intereses adicionales si no se cumplen …" at bounding box center [528, 252] width 452 height 46
click at [302, 225] on input "b. Requiere que el emisor realice pagos de intereses adicionales si no se cumpl…" at bounding box center [302, 220] width 0 height 9
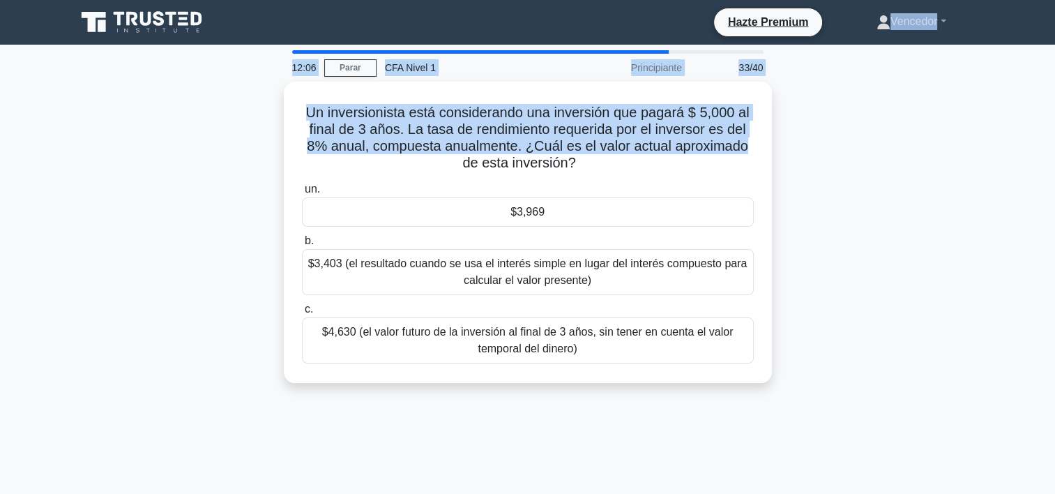
drag, startPoint x: 821, startPoint y: 201, endPoint x: 871, endPoint y: -29, distance: 235.5
click at [871, 0] on html "Go Premium Victor" at bounding box center [527, 376] width 1055 height 753
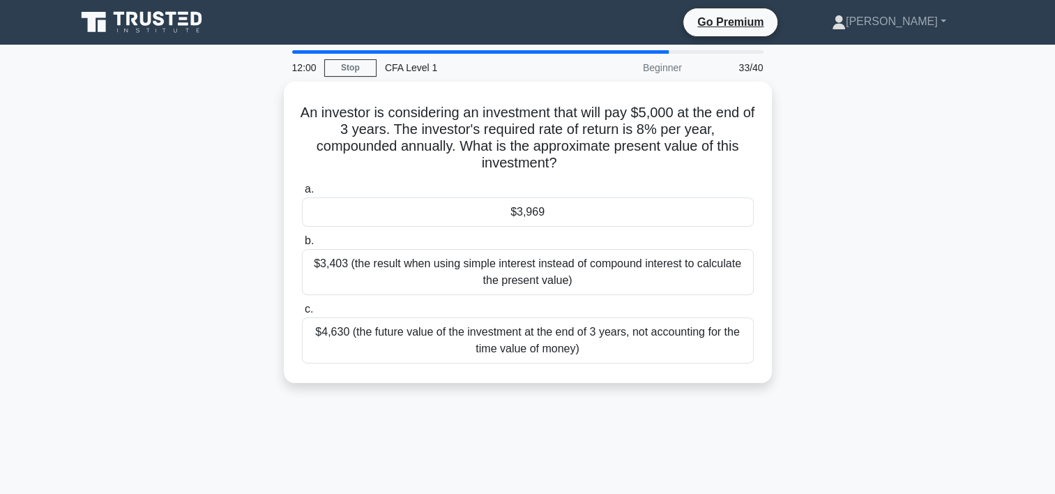
click at [856, 172] on div "An investor is considering an investment that will pay $5,000 at the end of 3 y…" at bounding box center [528, 241] width 920 height 318
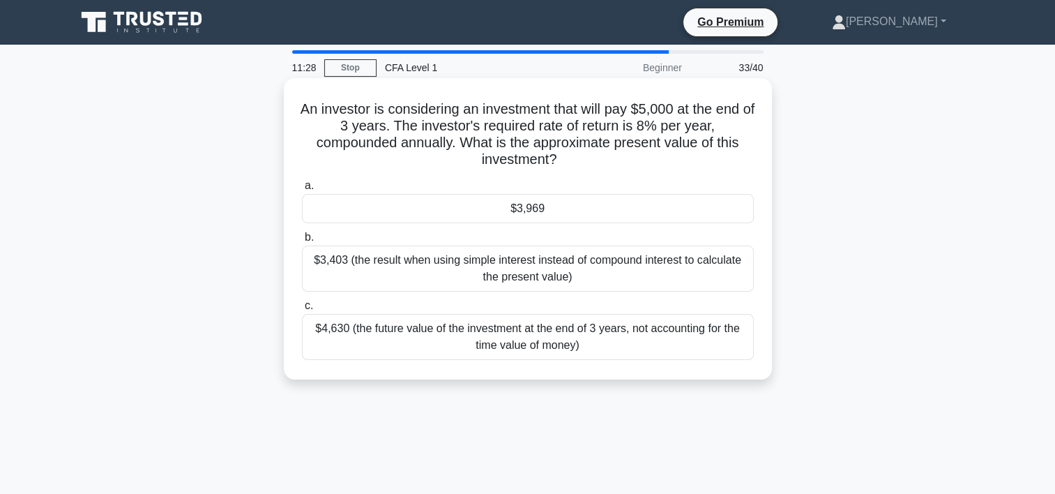
click at [566, 213] on div "$3,969" at bounding box center [528, 208] width 452 height 29
click at [302, 190] on input "a. $3,969" at bounding box center [302, 185] width 0 height 9
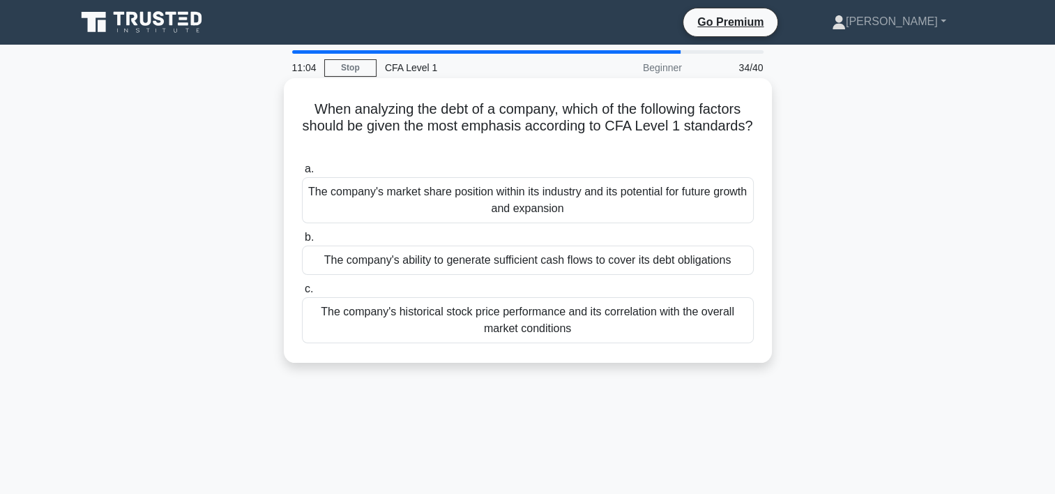
click at [520, 253] on div "The company's ability to generate sufficient cash flows to cover its debt oblig…" at bounding box center [528, 259] width 452 height 29
click at [302, 242] on input "b. The company's ability to generate sufficient cash flows to cover its debt ob…" at bounding box center [302, 237] width 0 height 9
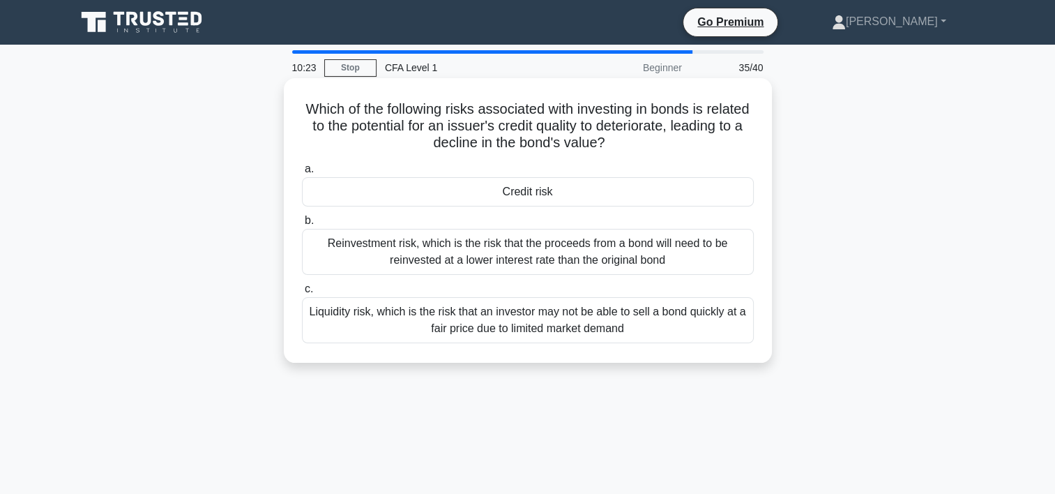
click at [533, 193] on div "Credit risk" at bounding box center [528, 191] width 452 height 29
click at [302, 174] on input "a. Credit risk" at bounding box center [302, 169] width 0 height 9
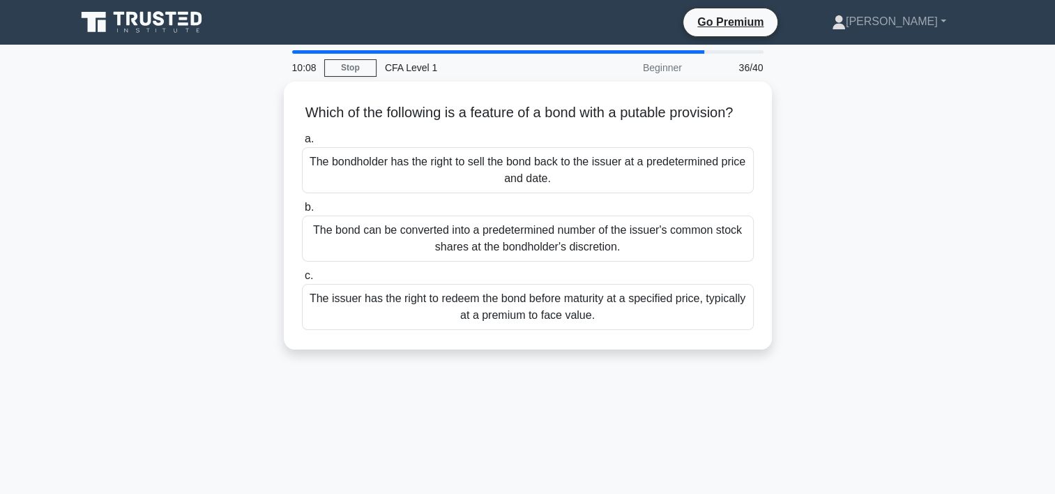
click at [868, 206] on div "Which of the following is a feature of a bond with a putable provision? .spinne…" at bounding box center [528, 224] width 920 height 284
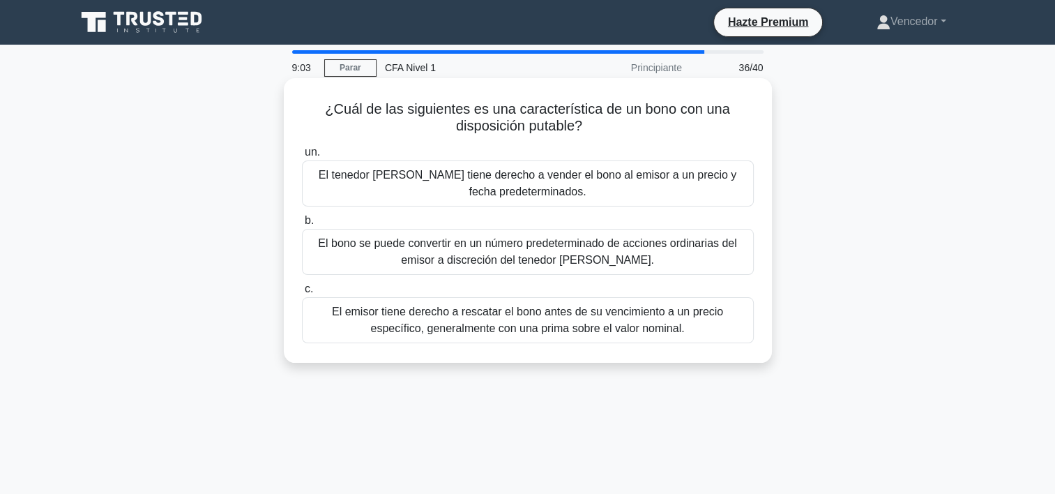
click at [559, 330] on div "El emisor tiene derecho a rescatar el bono antes de su vencimiento a un precio …" at bounding box center [528, 320] width 452 height 46
click at [302, 293] on input "c. El emisor tiene derecho a rescatar el bono antes de su vencimiento a un prec…" at bounding box center [302, 288] width 0 height 9
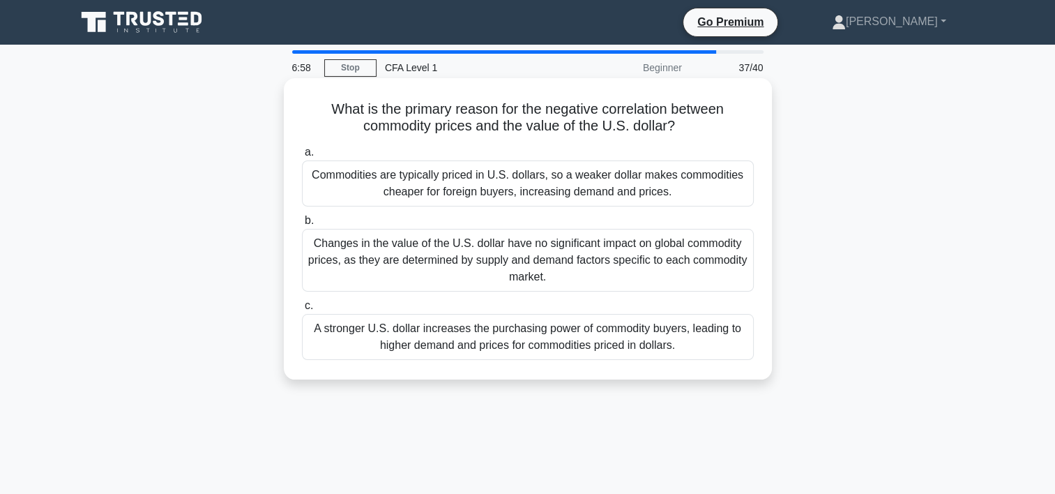
click at [636, 176] on div "Commodities are typically priced in U.S. dollars, so a weaker dollar makes comm…" at bounding box center [528, 183] width 452 height 46
click at [302, 157] on input "a. Commodities are typically priced in U.S. dollars, so a weaker dollar makes c…" at bounding box center [302, 152] width 0 height 9
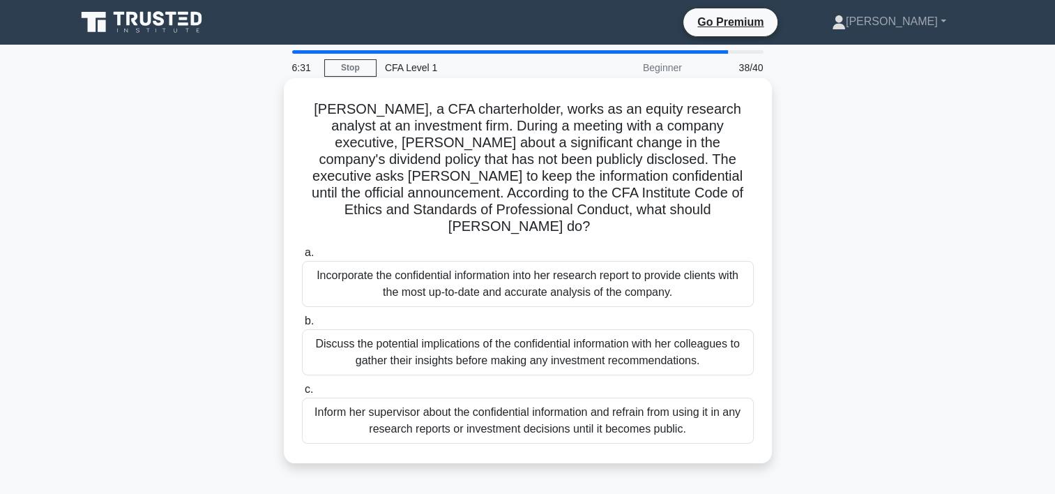
click at [469, 411] on div "Inform her supervisor about the confidential information and refrain from using…" at bounding box center [528, 420] width 452 height 46
click at [302, 394] on input "c. Inform her supervisor about the confidential information and refrain from us…" at bounding box center [302, 389] width 0 height 9
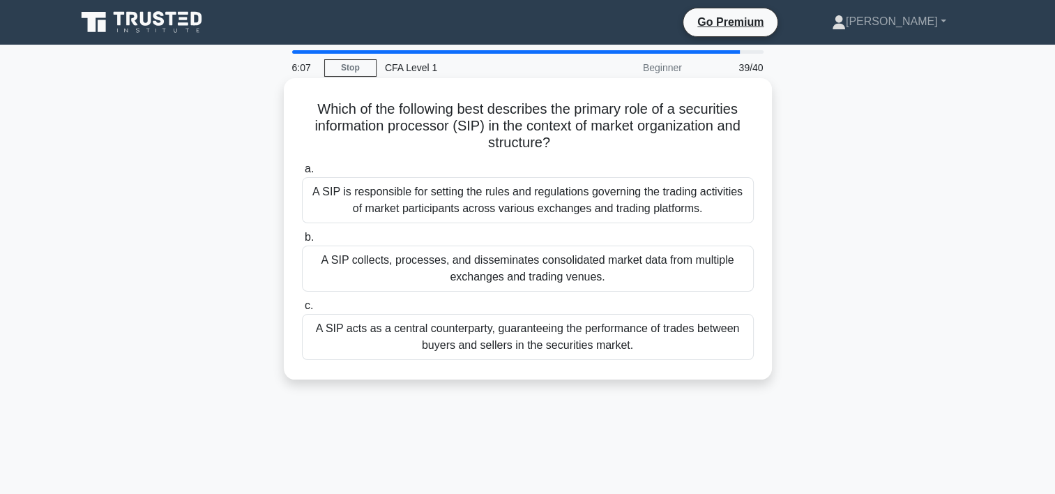
click at [557, 215] on div "A SIP is responsible for setting the rules and regulations governing the tradin…" at bounding box center [528, 200] width 452 height 46
click at [302, 174] on input "a. A SIP is responsible for setting the rules and regulations governing the tra…" at bounding box center [302, 169] width 0 height 9
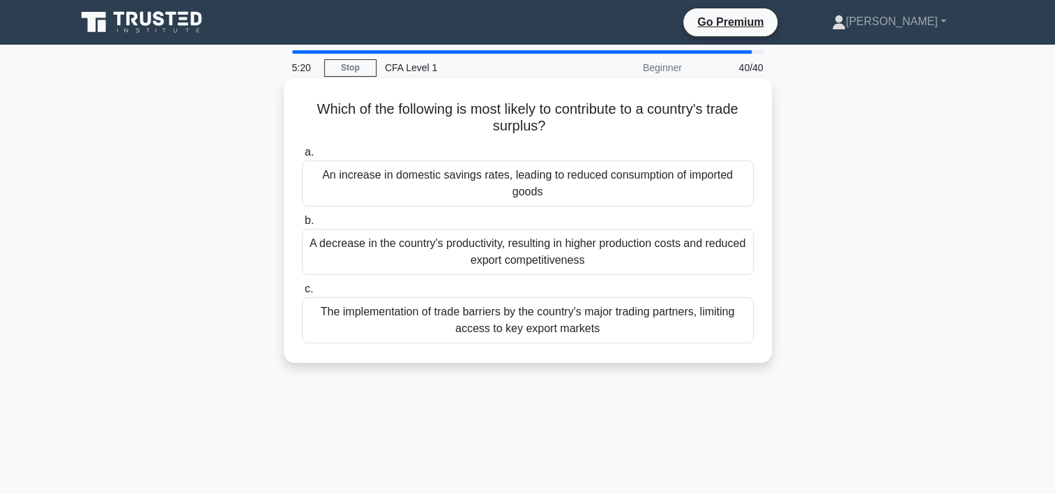
click at [588, 183] on div "An increase in domestic savings rates, leading to reduced consumption of import…" at bounding box center [528, 183] width 452 height 46
click at [302, 157] on input "a. An increase in domestic savings rates, leading to reduced consumption of imp…" at bounding box center [302, 152] width 0 height 9
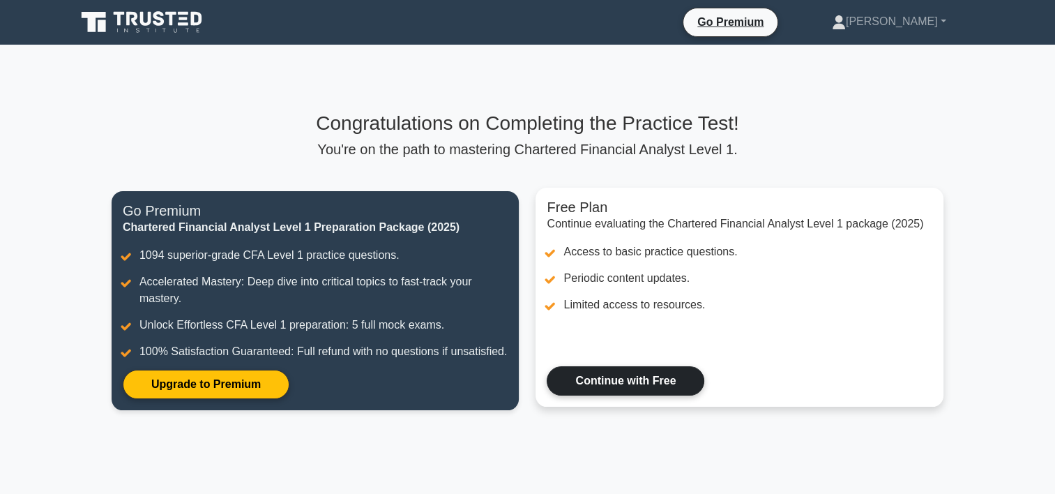
click at [607, 381] on link "Continue with Free" at bounding box center [626, 380] width 158 height 29
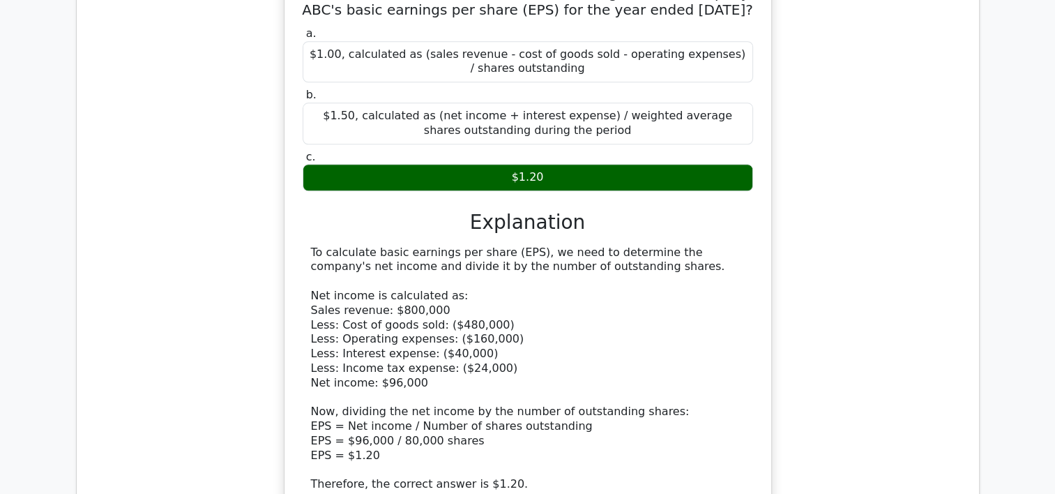
scroll to position [1613, 0]
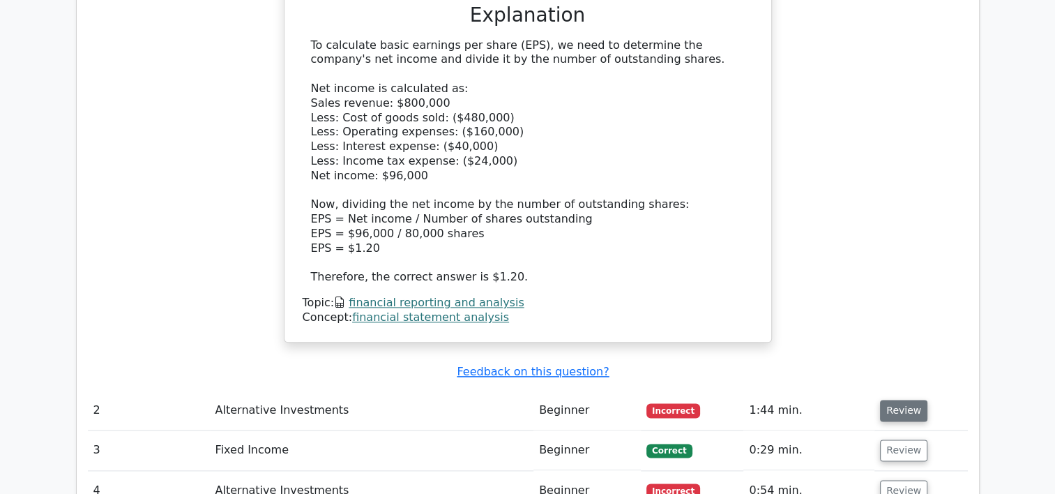
click at [887, 399] on button "Review" at bounding box center [903, 410] width 47 height 22
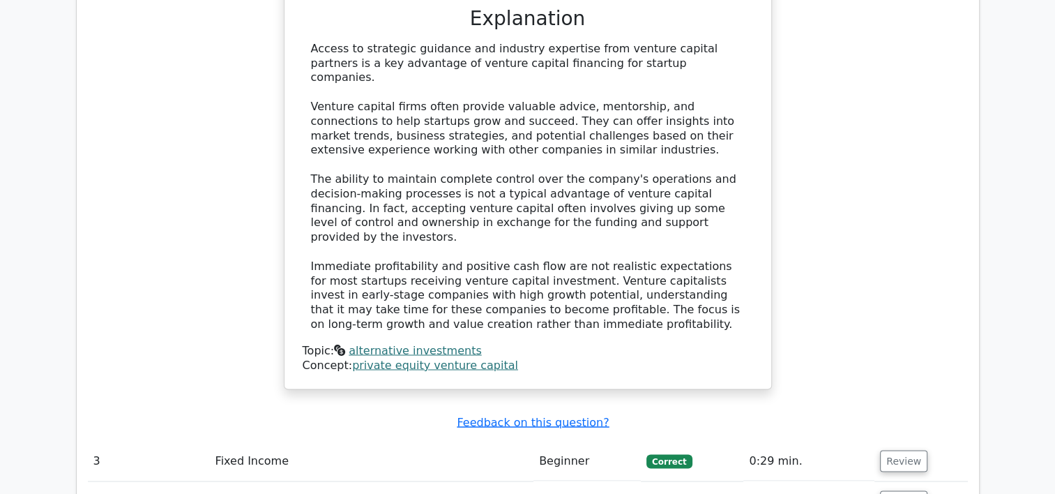
scroll to position [2296, 0]
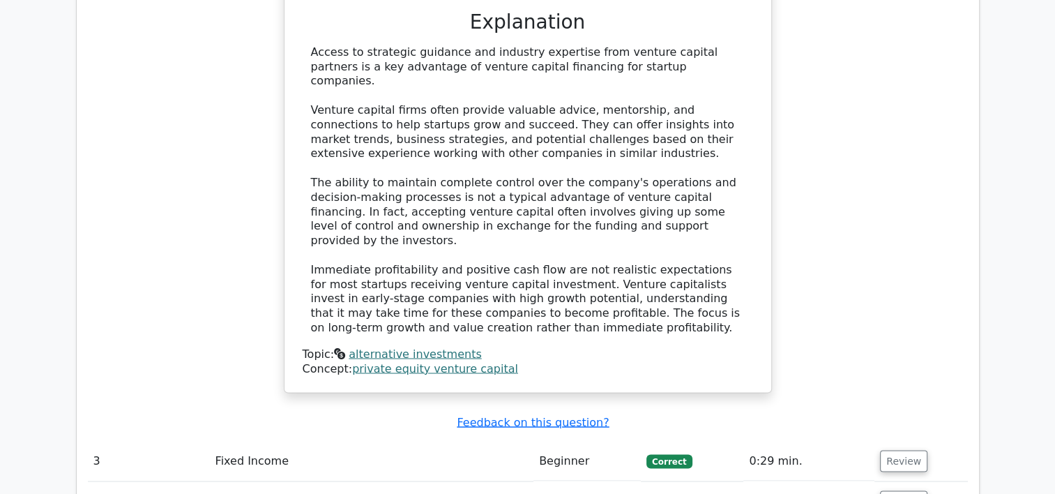
click at [887, 441] on td "Review" at bounding box center [920, 461] width 93 height 40
click at [890, 450] on button "Review" at bounding box center [903, 461] width 47 height 22
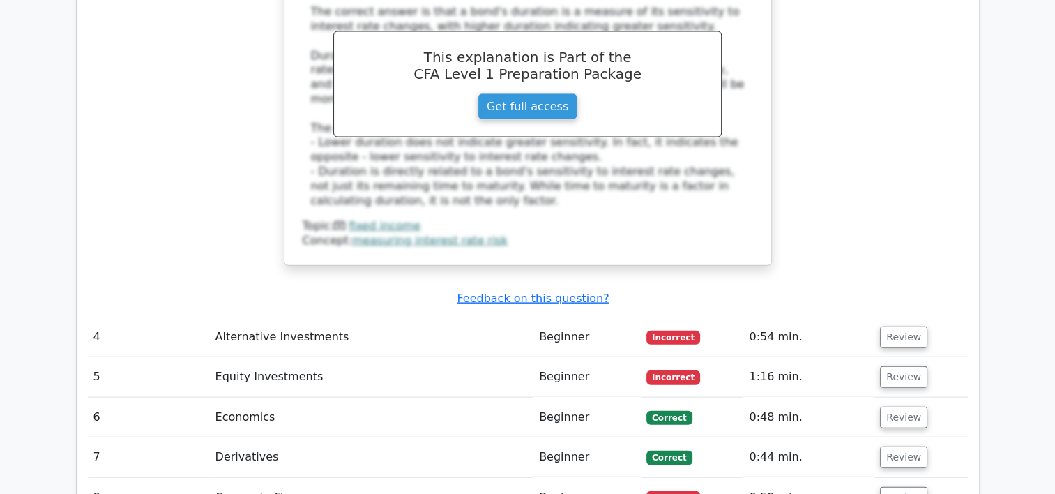
scroll to position [3097, 0]
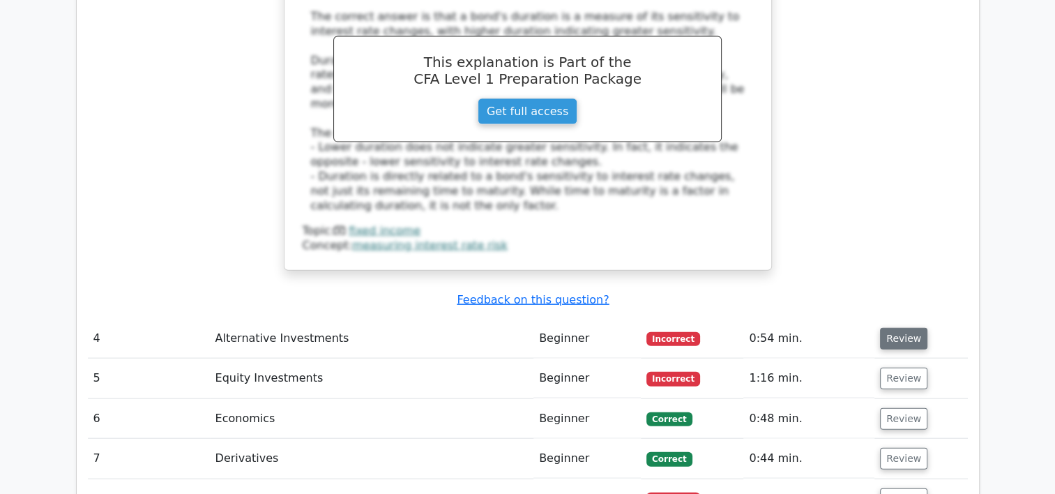
click at [911, 328] on button "Review" at bounding box center [903, 339] width 47 height 22
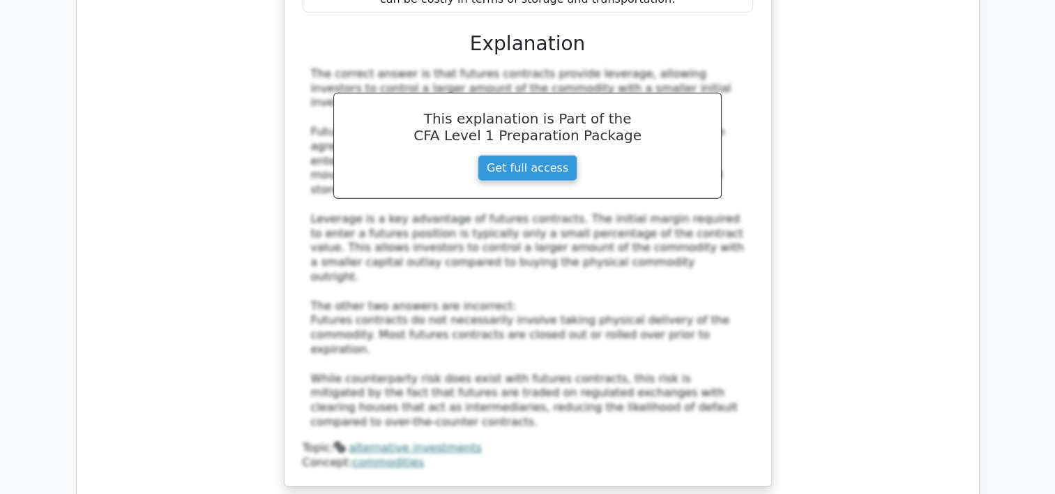
scroll to position [3714, 0]
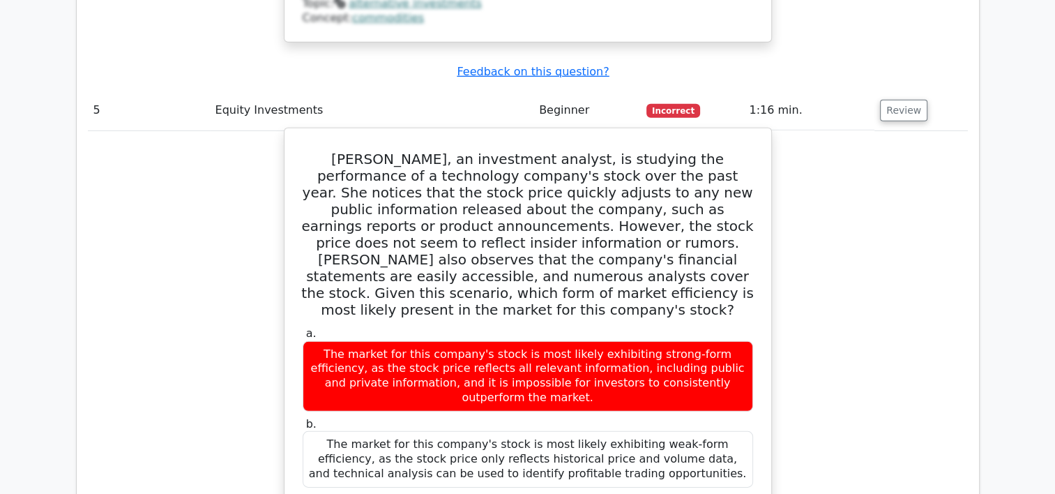
scroll to position [4488, 0]
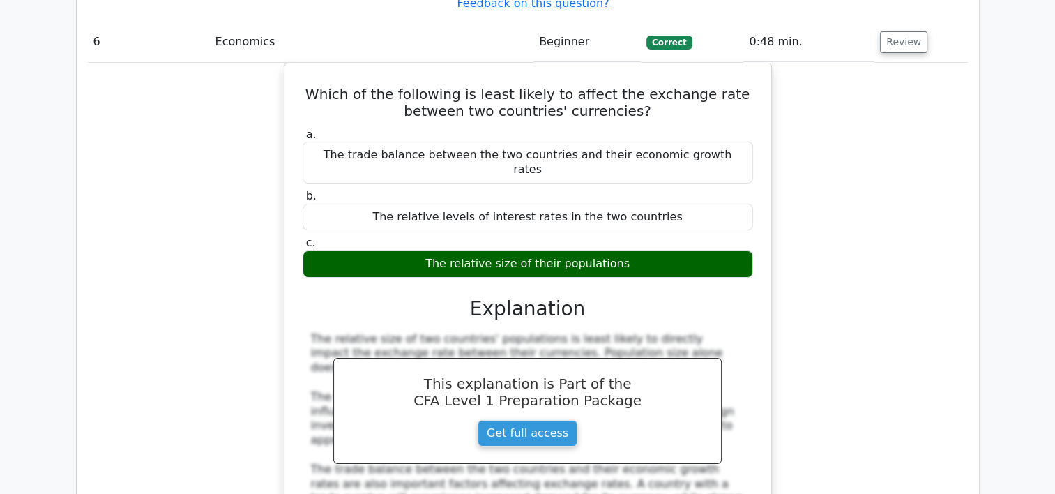
scroll to position [5083, 0]
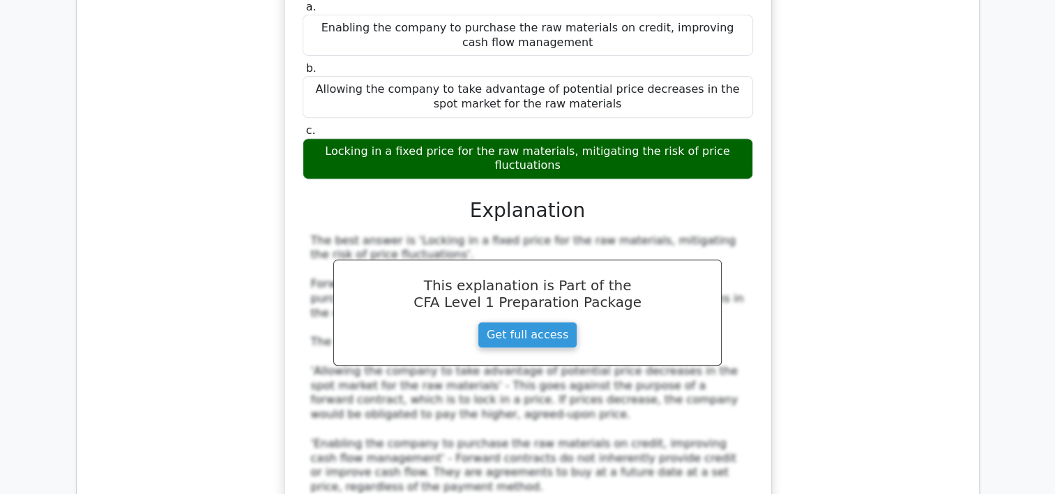
scroll to position [5884, 0]
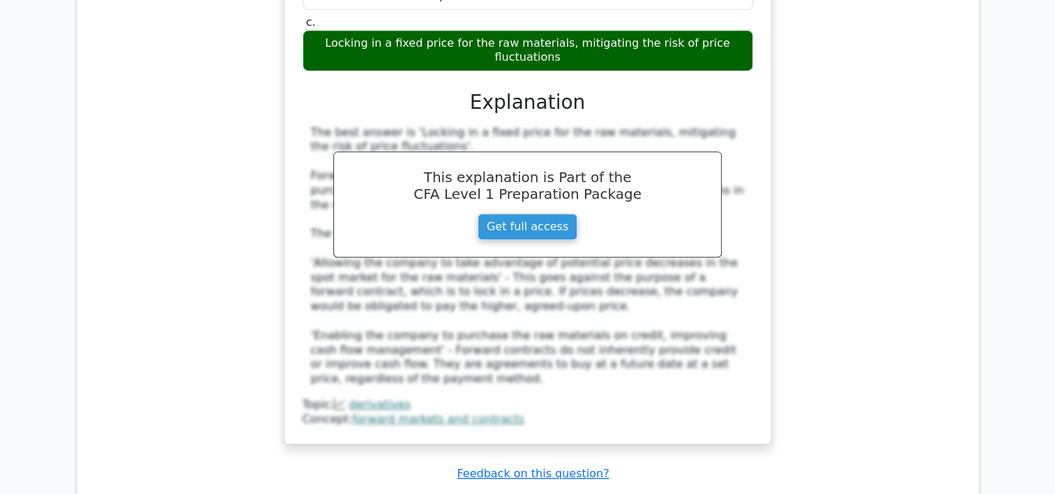
scroll to position [5938, 0]
